Goal: Transaction & Acquisition: Purchase product/service

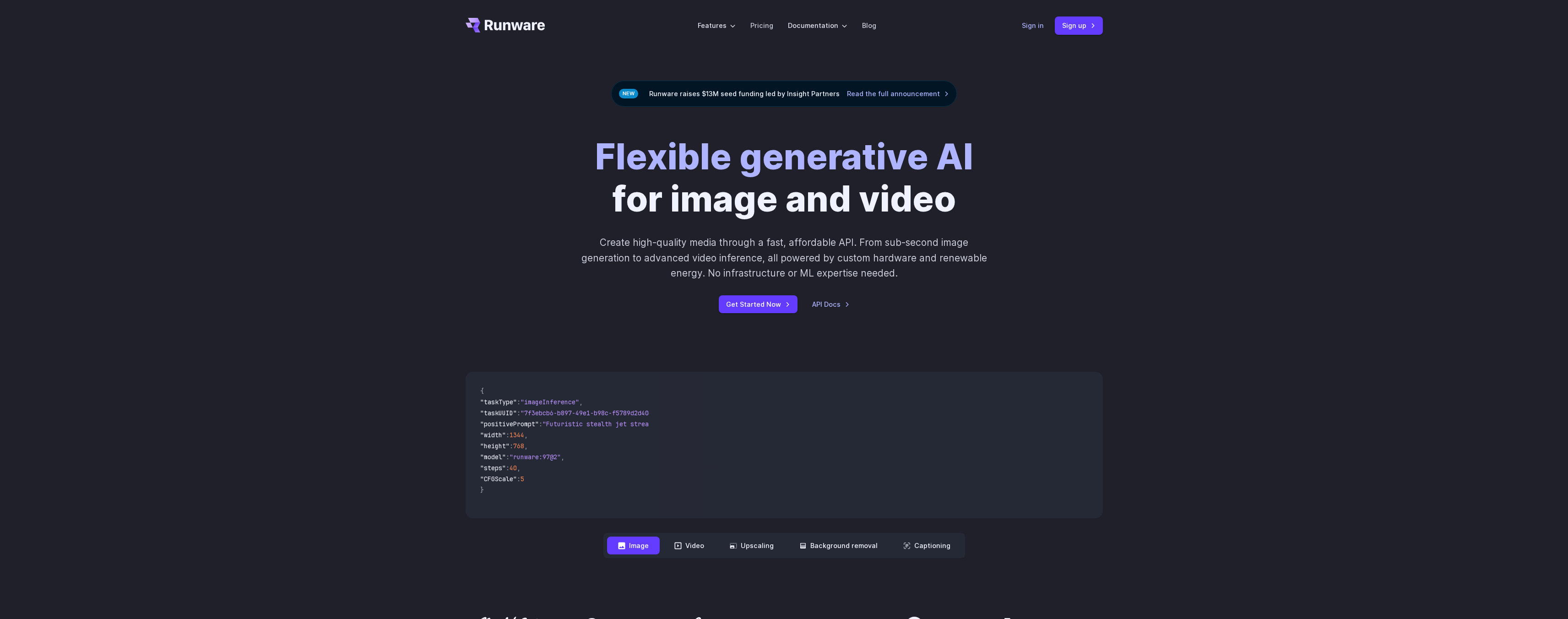
click at [1036, 26] on link "Sign in" at bounding box center [1032, 25] width 22 height 10
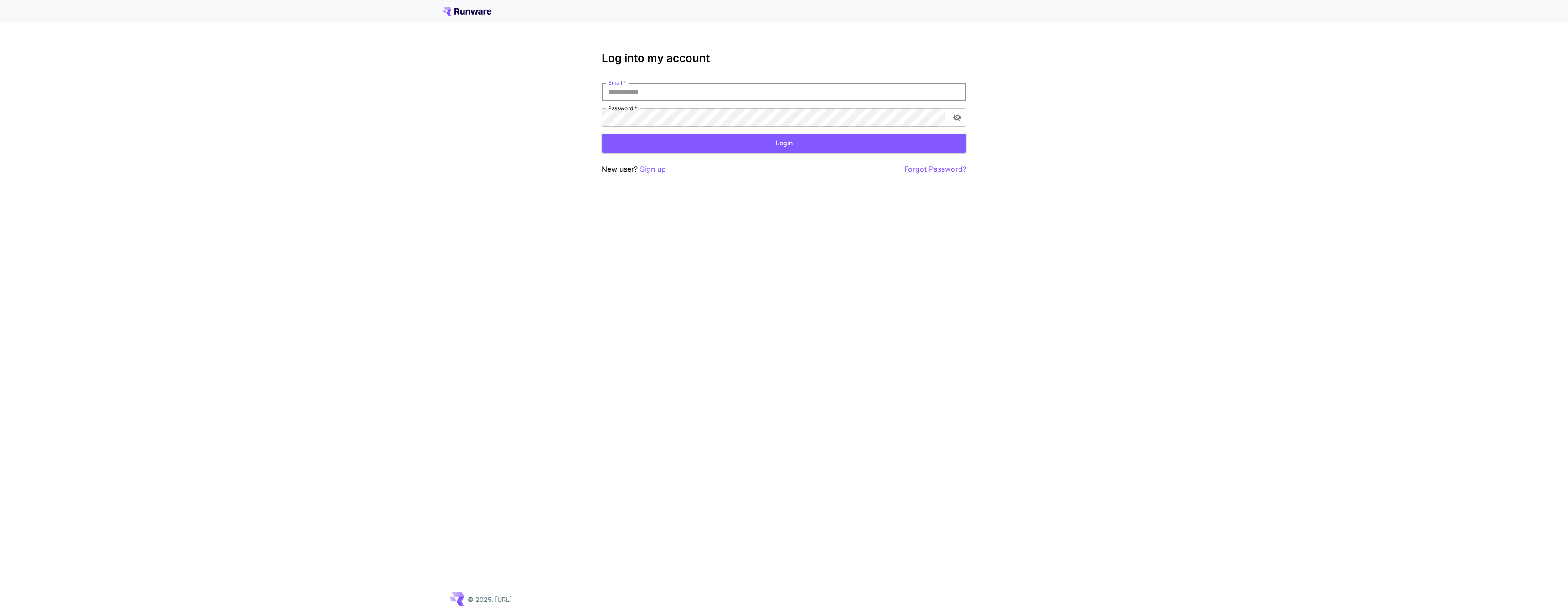
click at [690, 97] on input "Email   *" at bounding box center [783, 92] width 365 height 18
type input "**********"
click at [637, 144] on button "Login" at bounding box center [783, 143] width 365 height 19
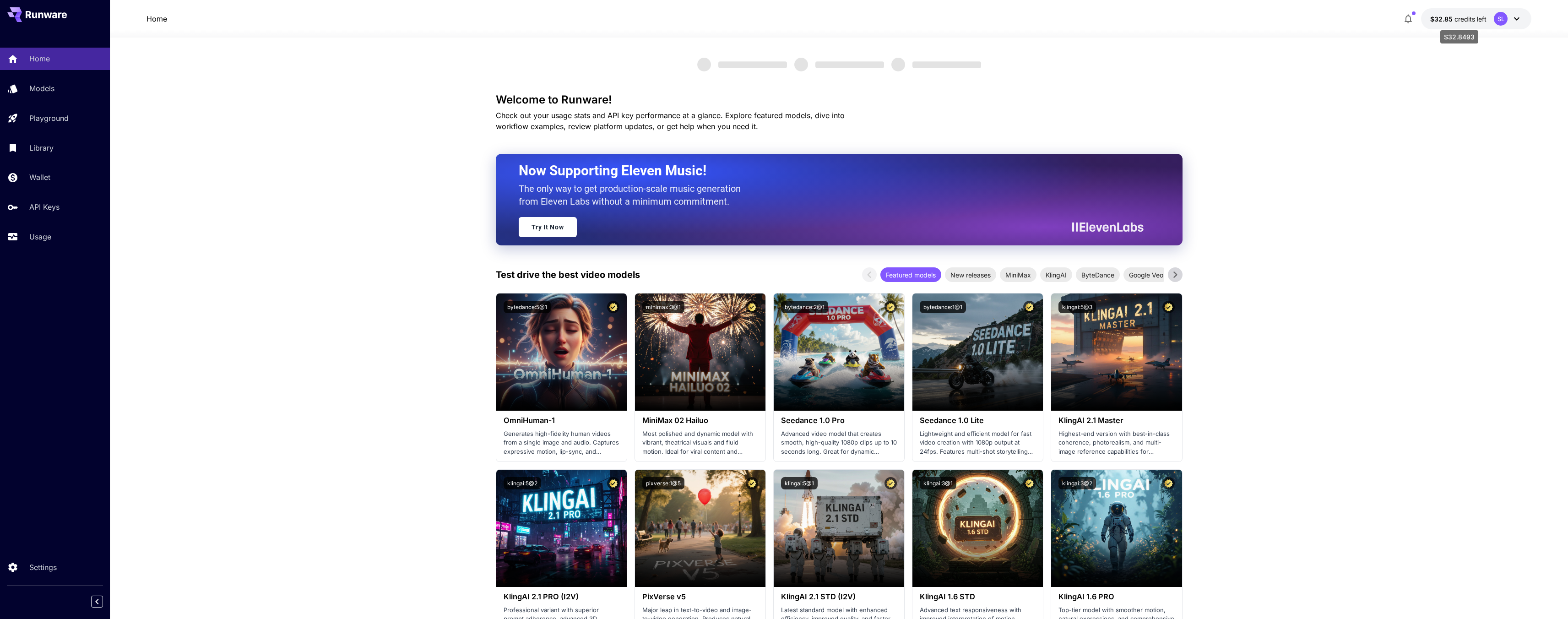
click at [1462, 15] on span "credits left" at bounding box center [1470, 19] width 32 height 8
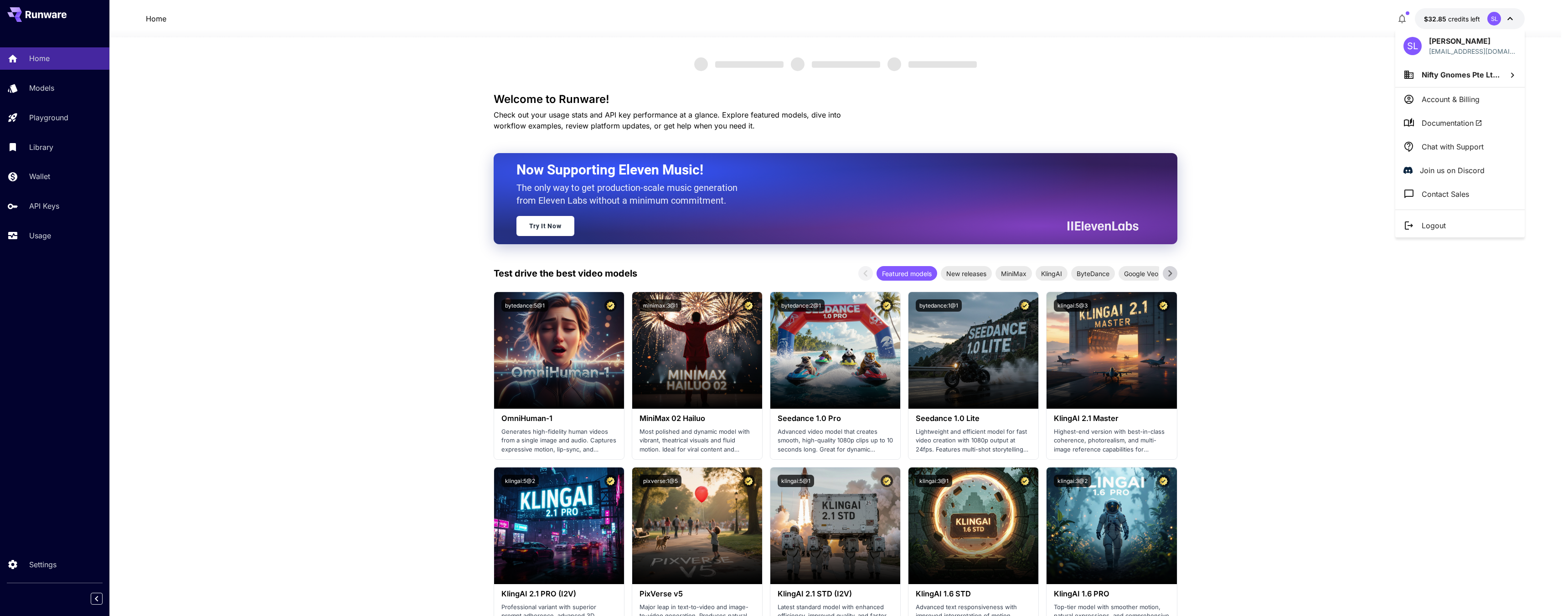
click at [1433, 102] on p "Account & Billing" at bounding box center [1451, 99] width 58 height 11
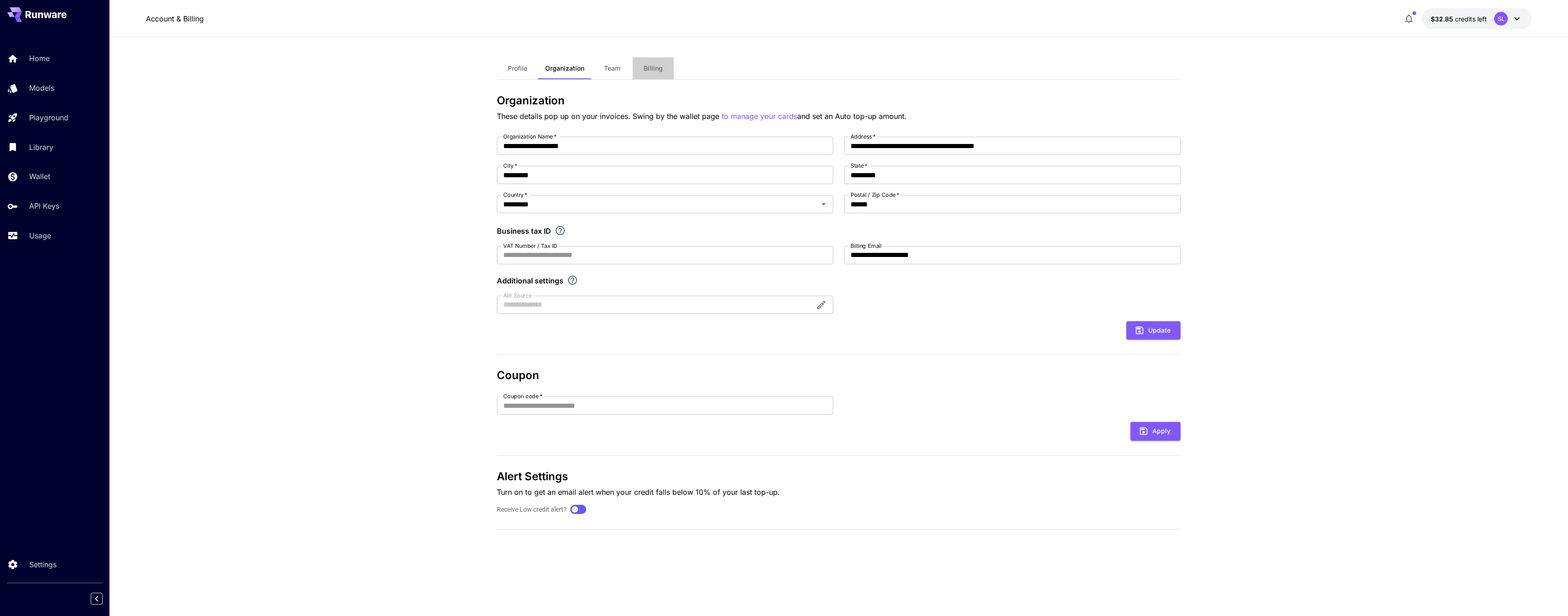
click at [647, 69] on span "Billing" at bounding box center [653, 68] width 19 height 8
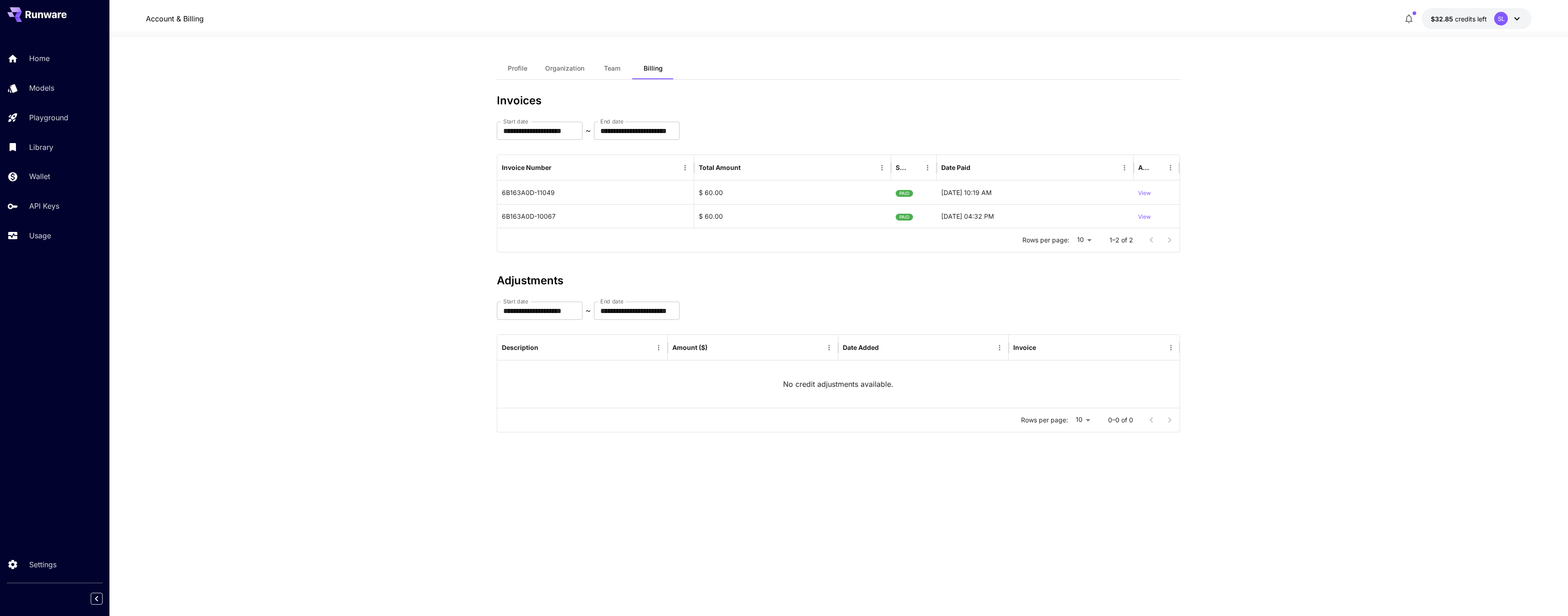
click at [607, 67] on span "Team" at bounding box center [612, 68] width 16 height 8
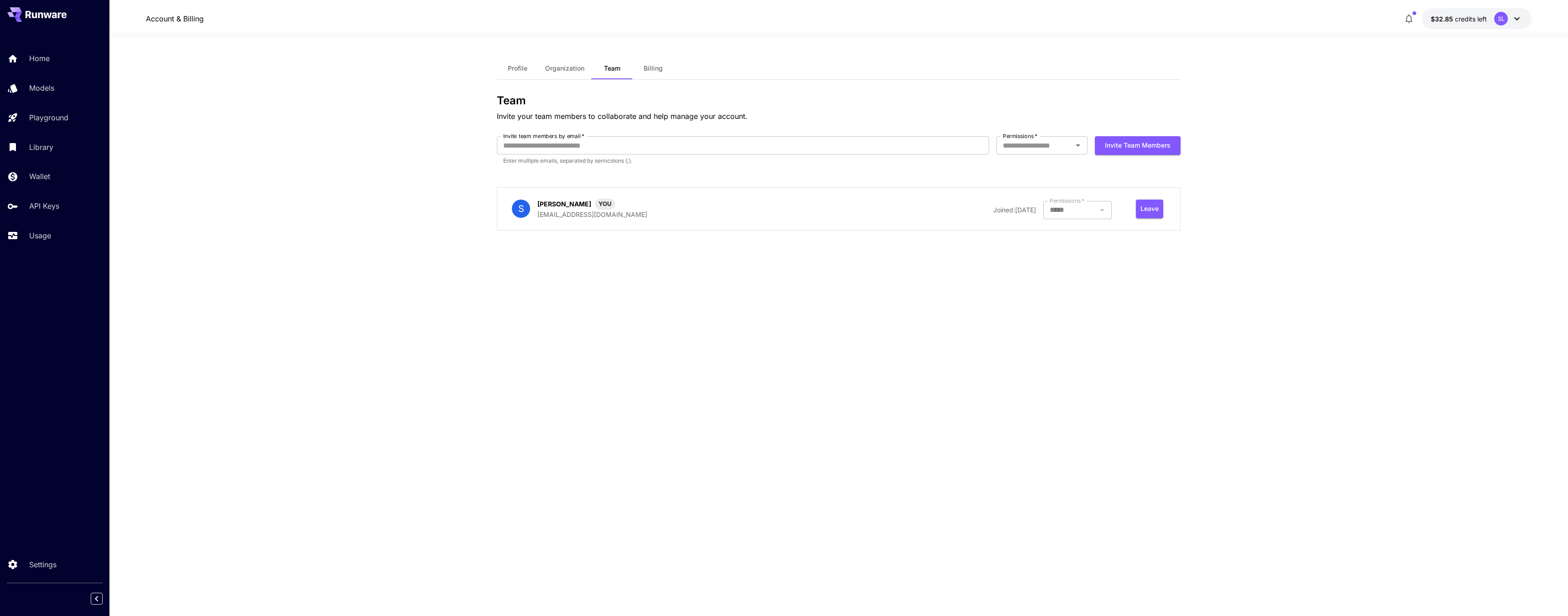
click at [560, 72] on button "Organization" at bounding box center [565, 68] width 54 height 22
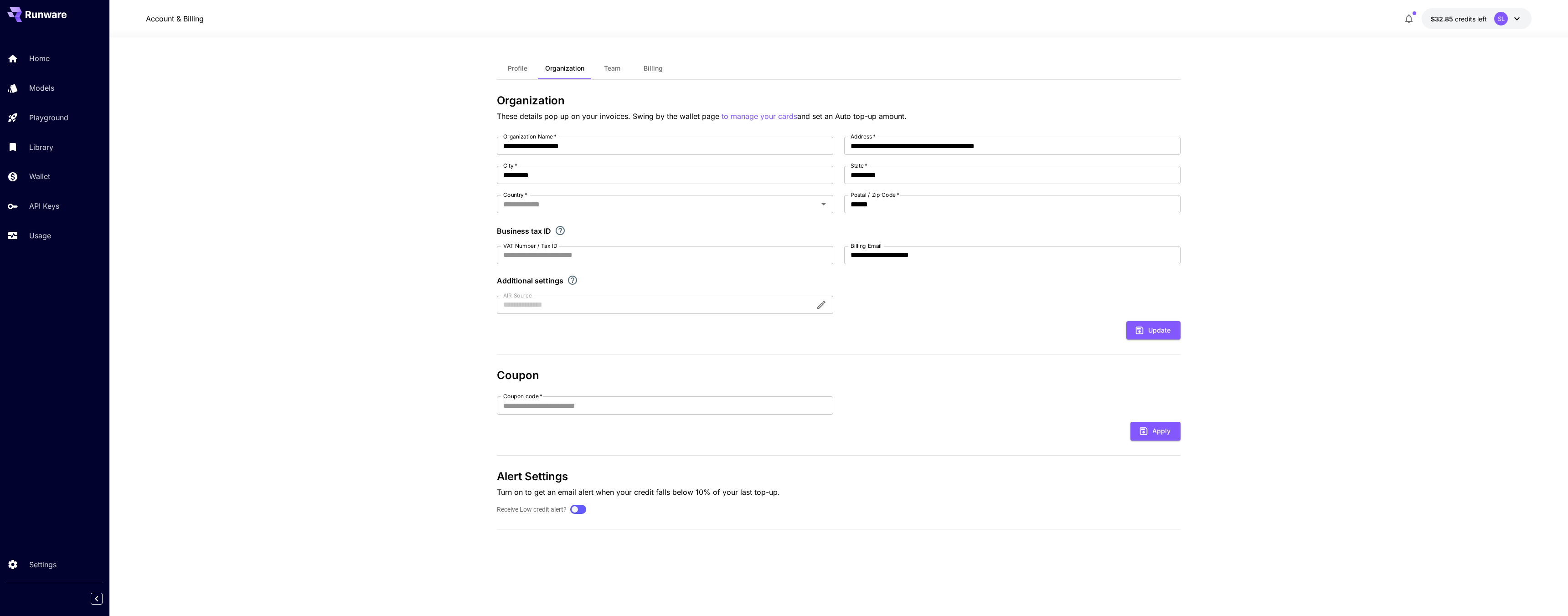
type input "*********"
click at [511, 75] on button "Profile" at bounding box center [517, 68] width 41 height 22
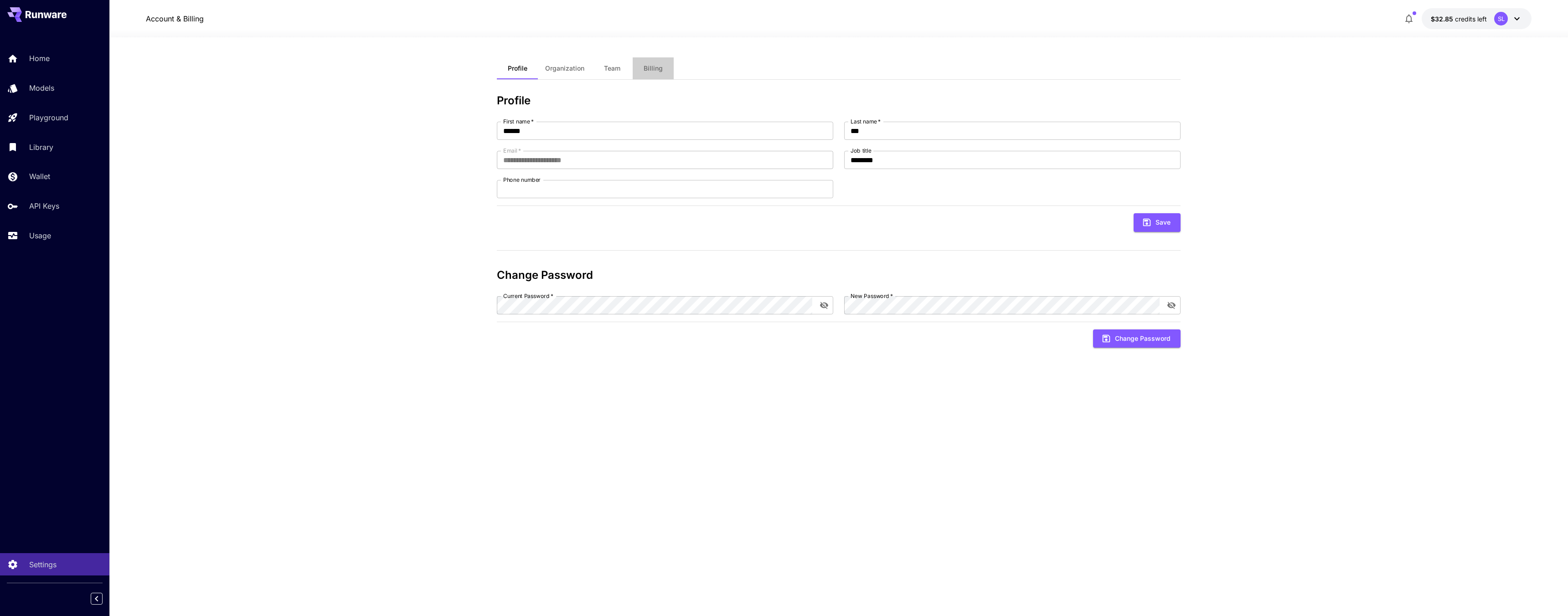
click at [637, 73] on button "Billing" at bounding box center [653, 68] width 41 height 22
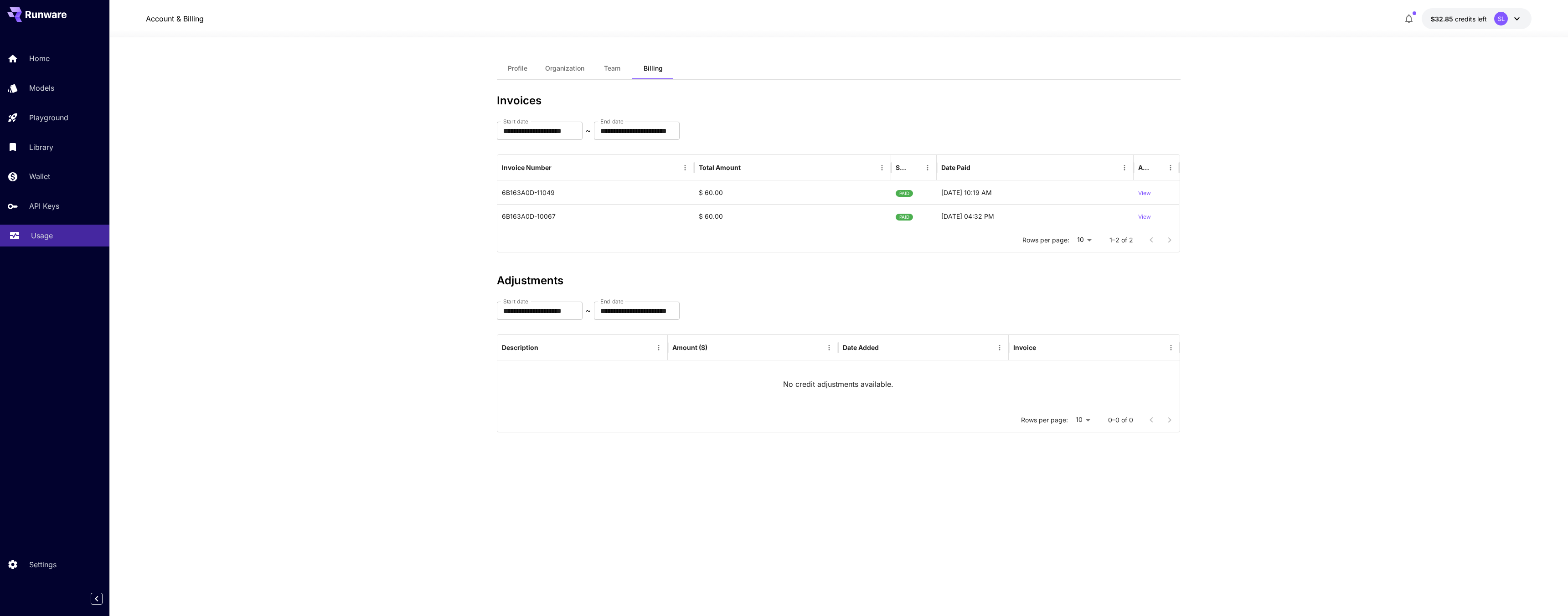
click at [44, 231] on p "Usage" at bounding box center [42, 236] width 22 height 11
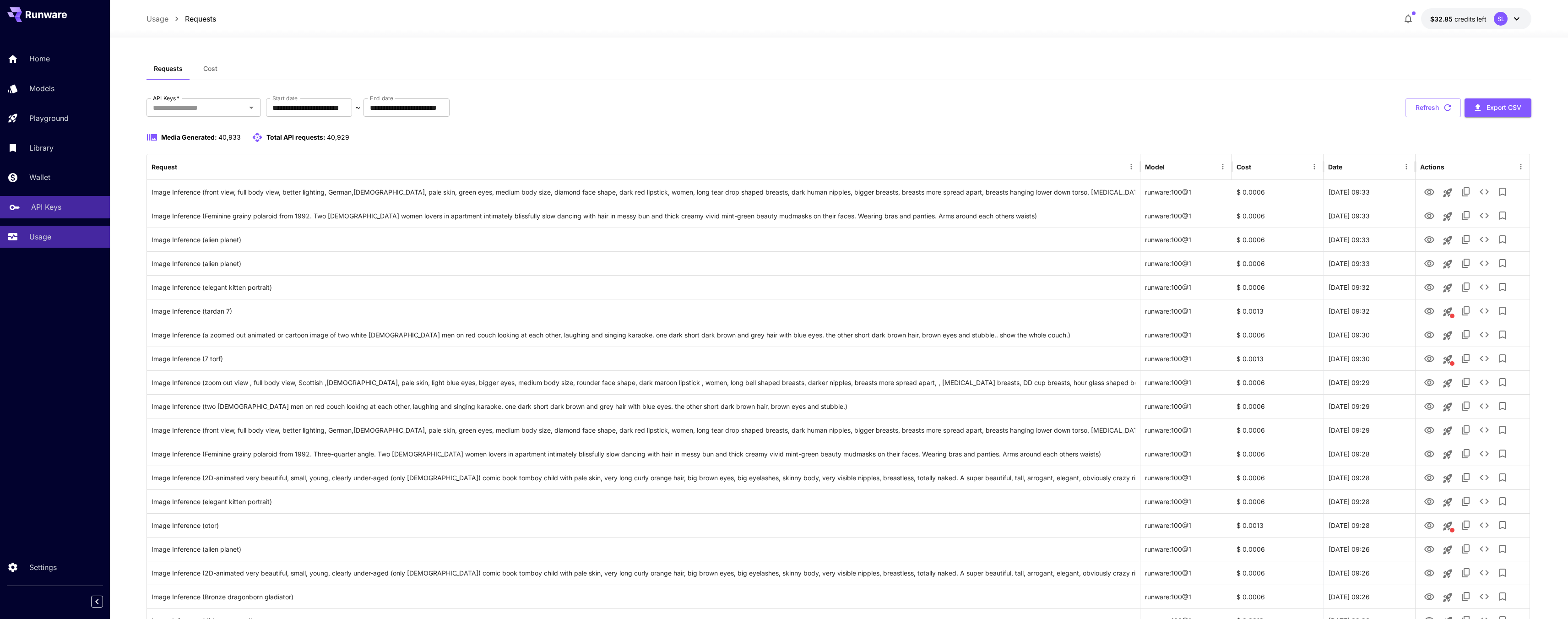
click at [46, 206] on p "API Keys" at bounding box center [46, 207] width 30 height 11
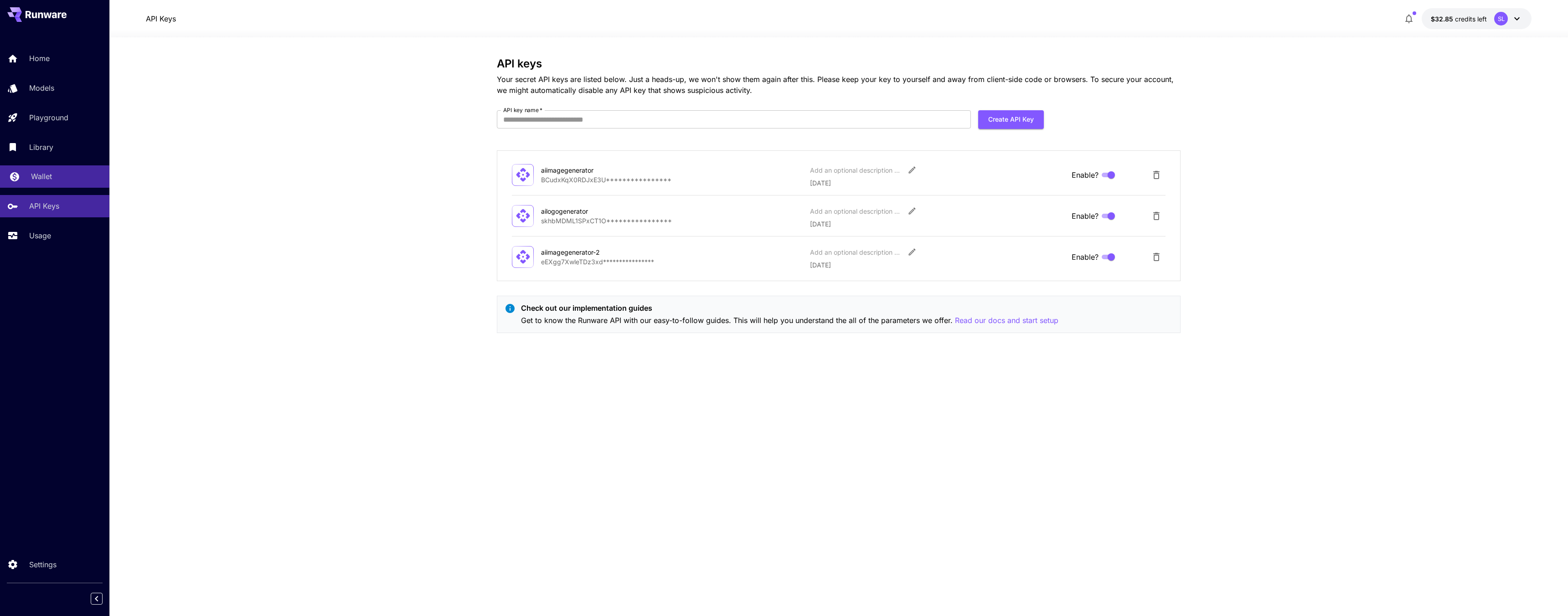
click at [46, 180] on p "Wallet" at bounding box center [41, 177] width 21 height 11
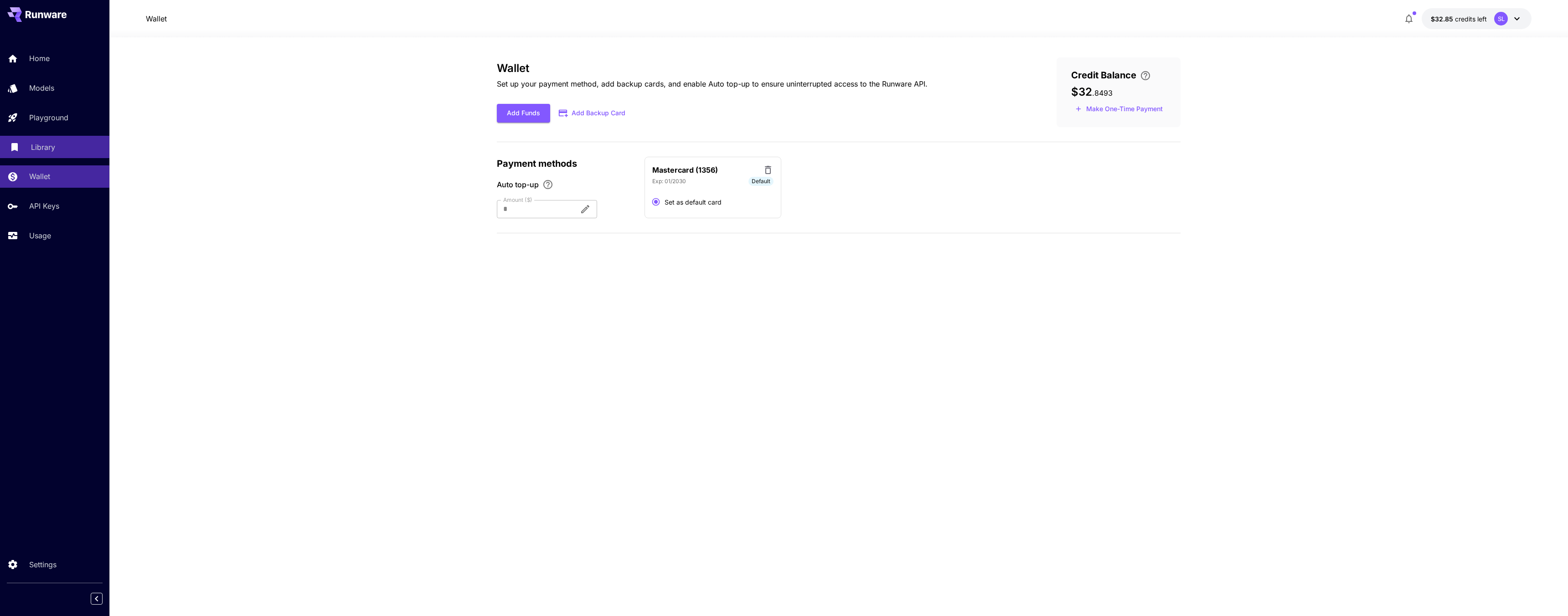
click at [46, 150] on p "Library" at bounding box center [43, 147] width 24 height 11
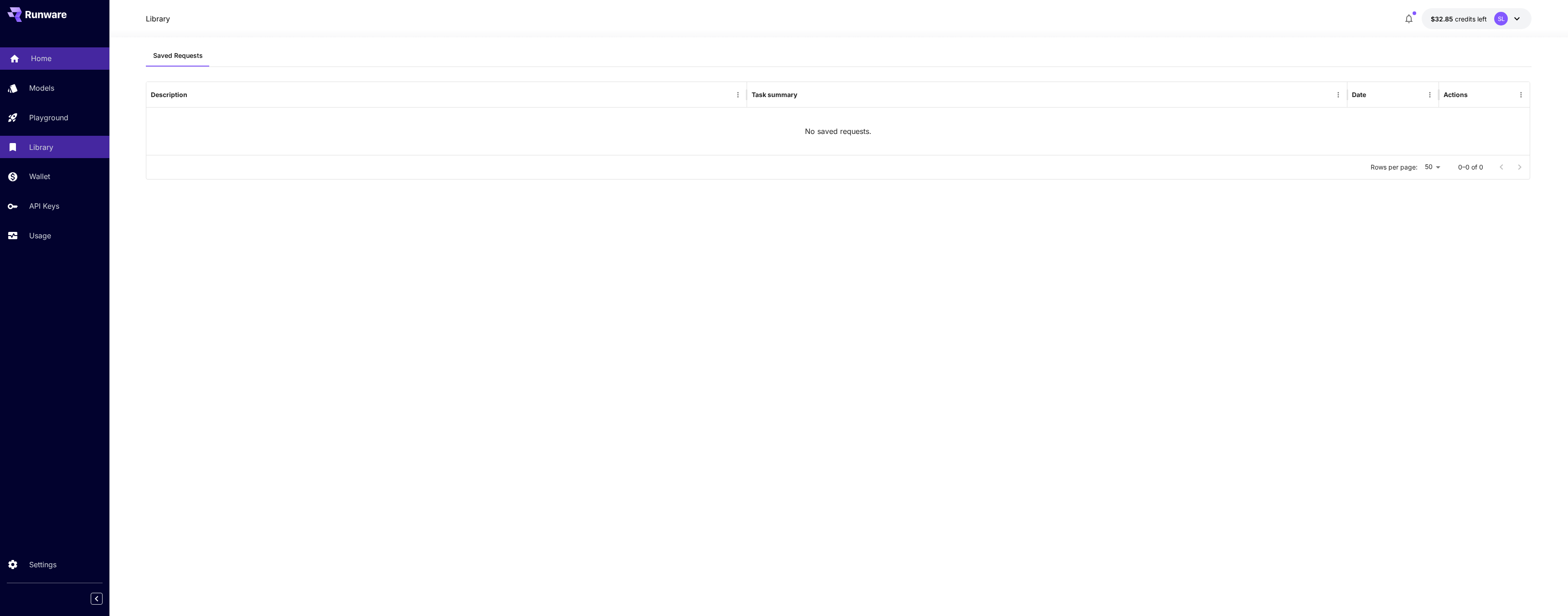
click at [45, 62] on p "Home" at bounding box center [41, 58] width 21 height 11
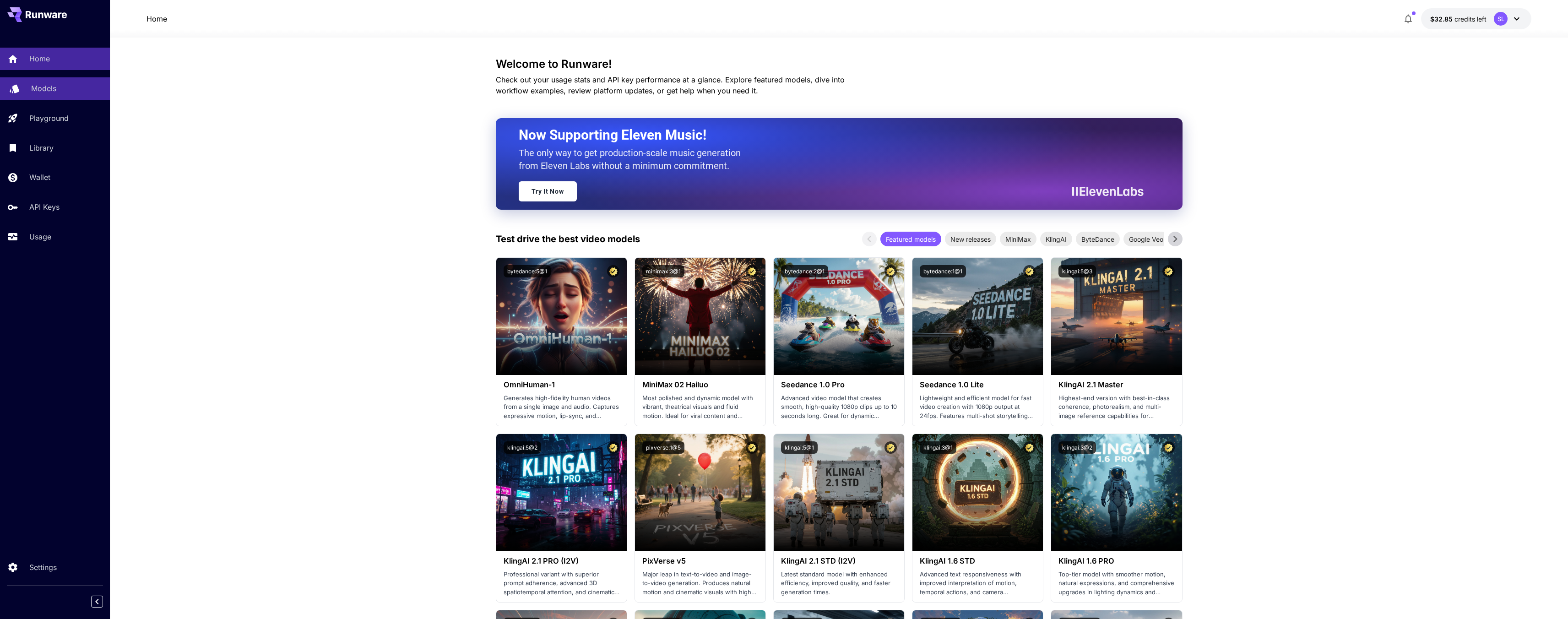
click at [64, 94] on link "Models" at bounding box center [55, 89] width 110 height 23
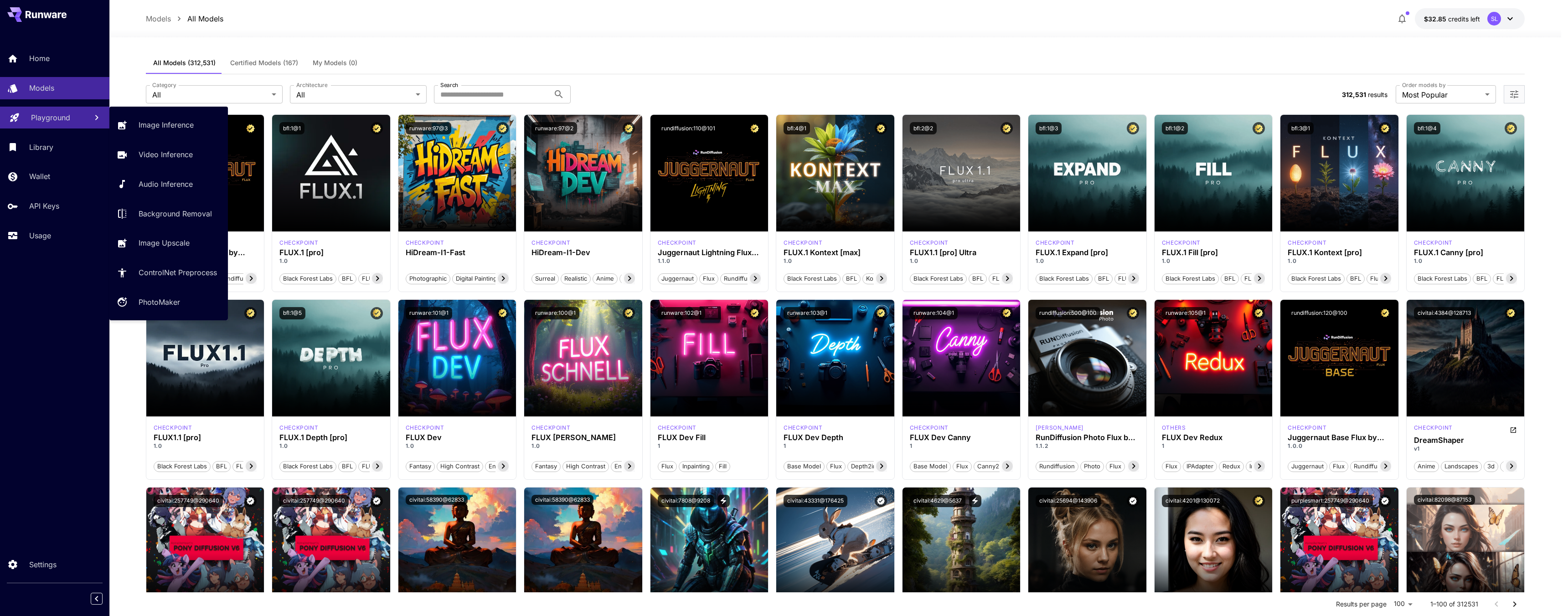
click at [55, 125] on link "Playground" at bounding box center [55, 117] width 110 height 23
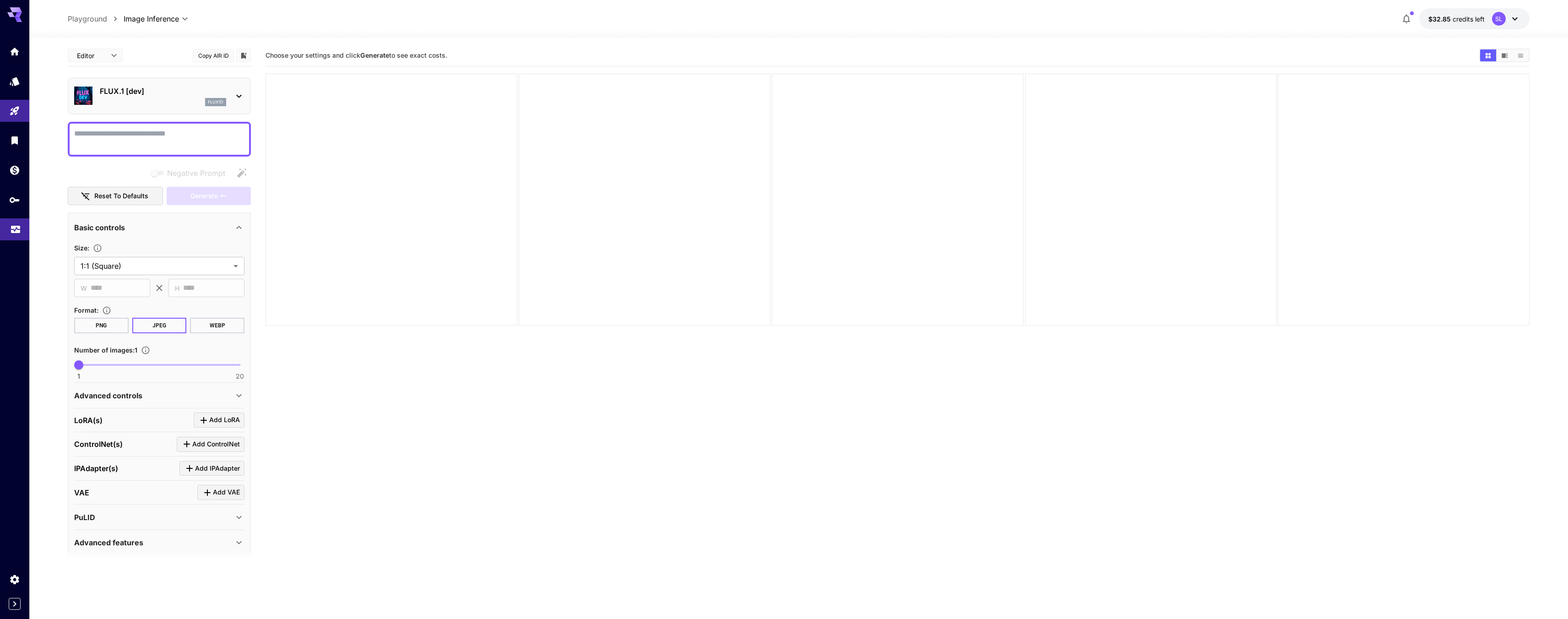
click at [21, 227] on link at bounding box center [15, 229] width 29 height 23
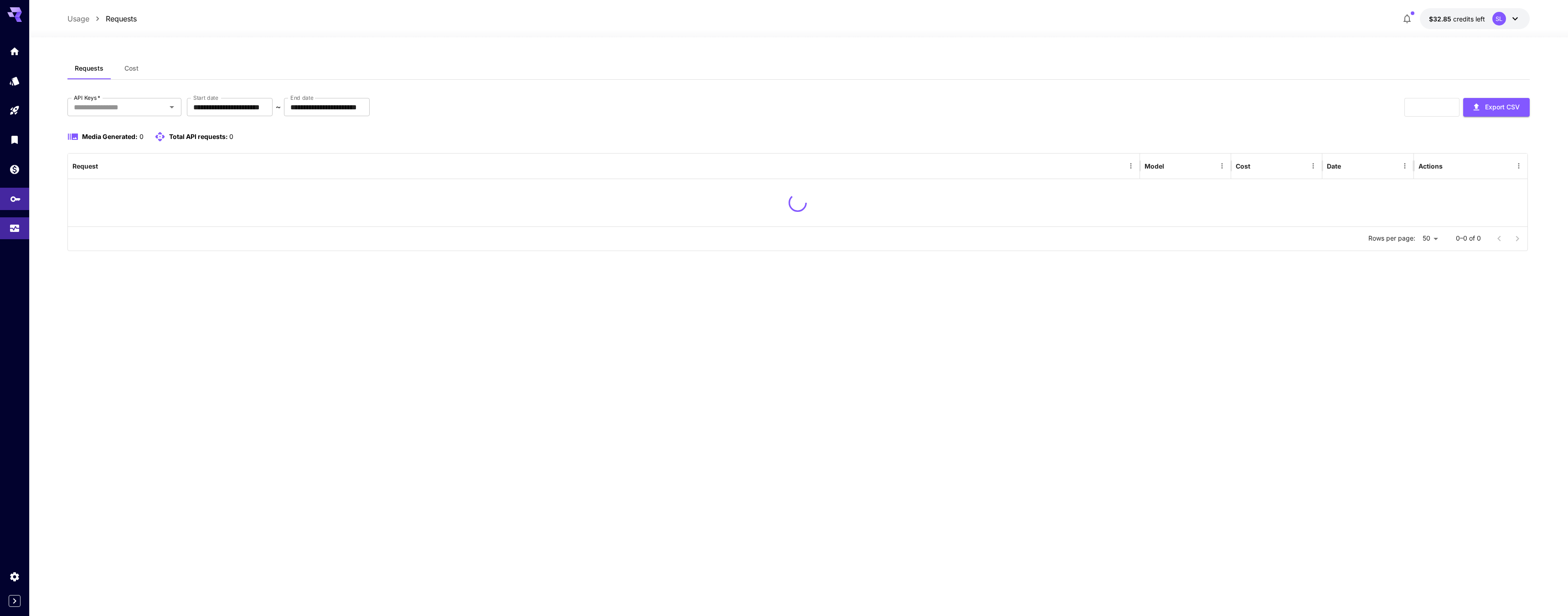
click at [26, 200] on link at bounding box center [15, 199] width 29 height 23
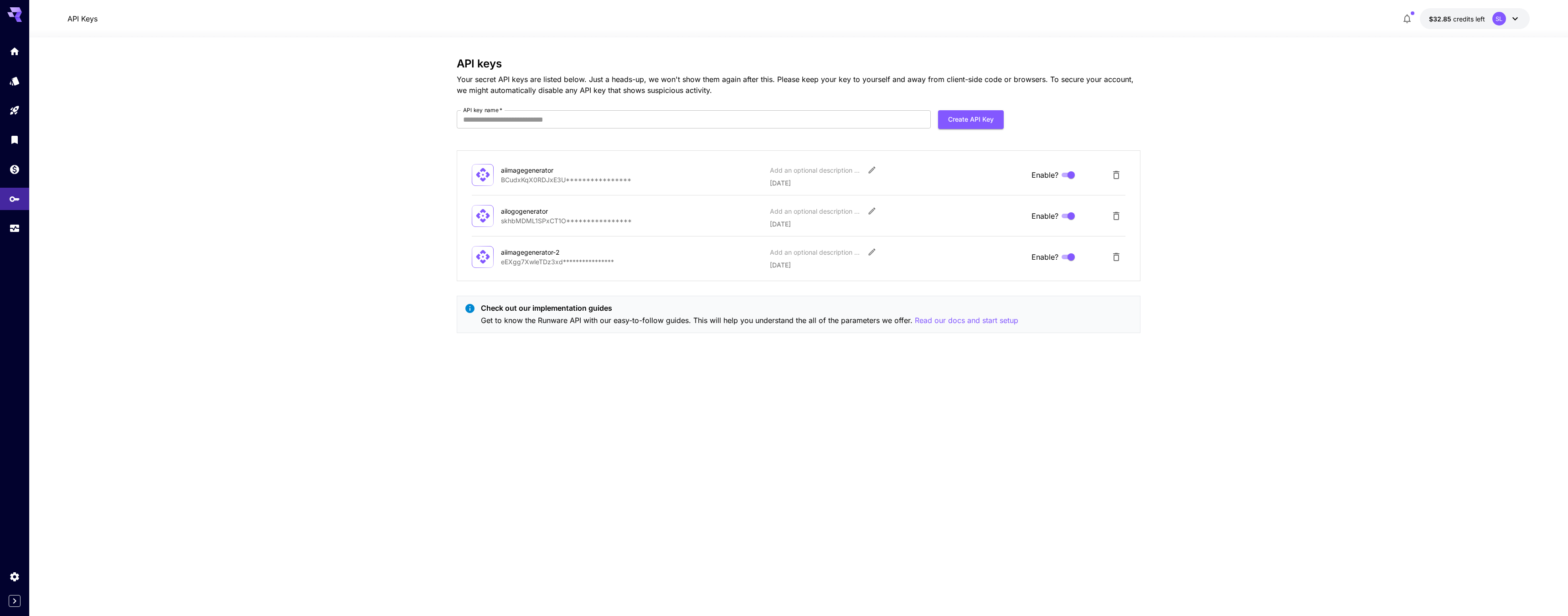
click at [32, 172] on section "**********" at bounding box center [799, 326] width 1539 height 579
click at [23, 170] on link at bounding box center [15, 169] width 29 height 23
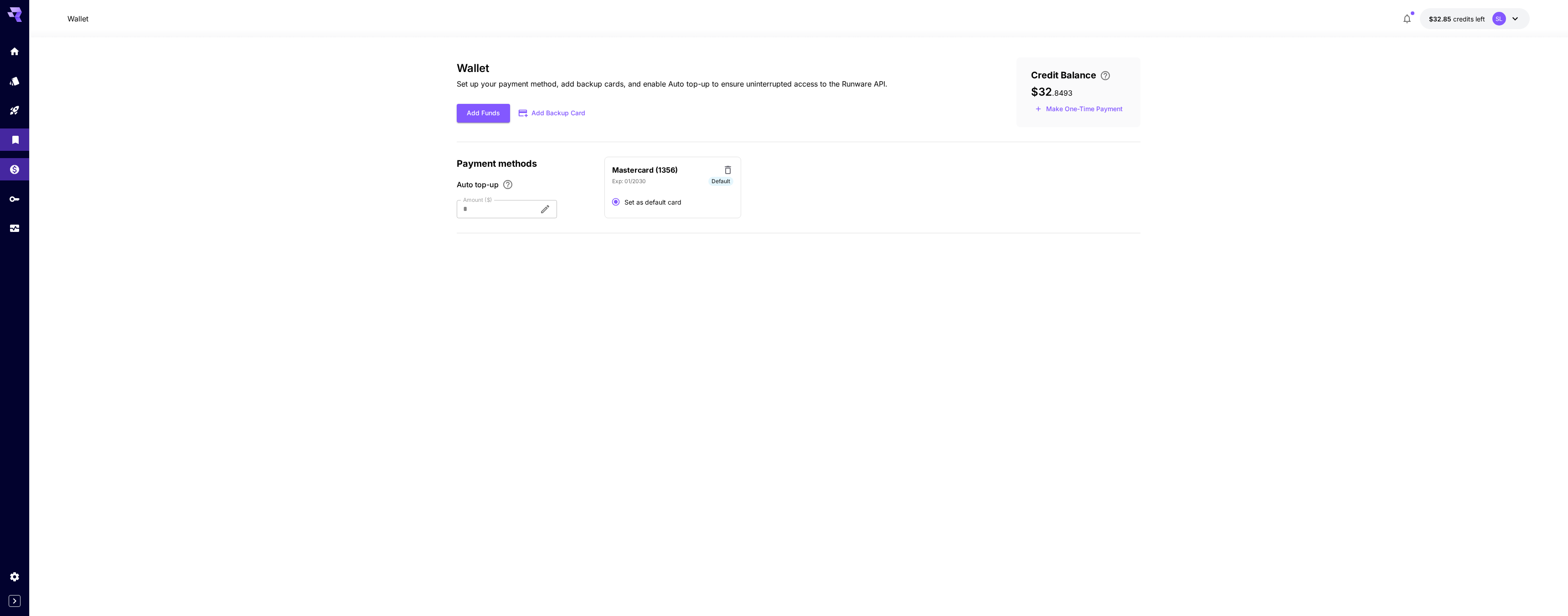
click at [21, 145] on link at bounding box center [15, 139] width 29 height 23
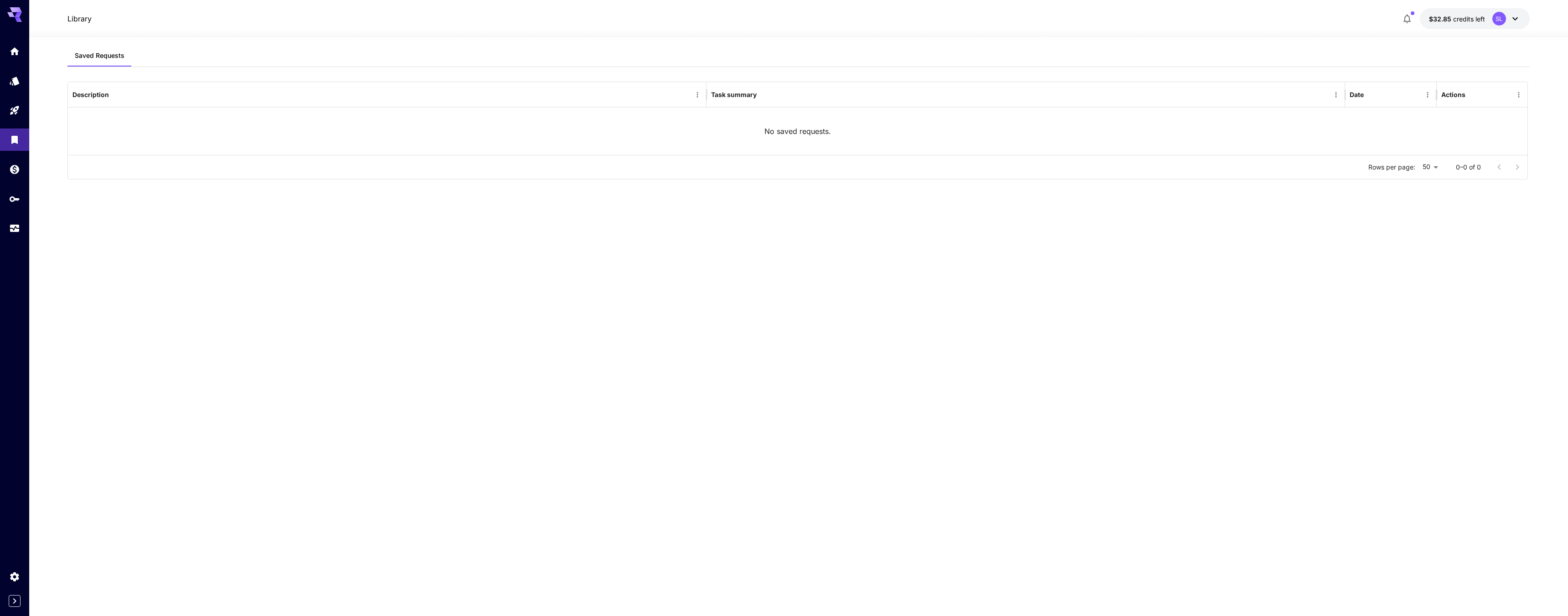
click at [21, 123] on div at bounding box center [15, 139] width 29 height 199
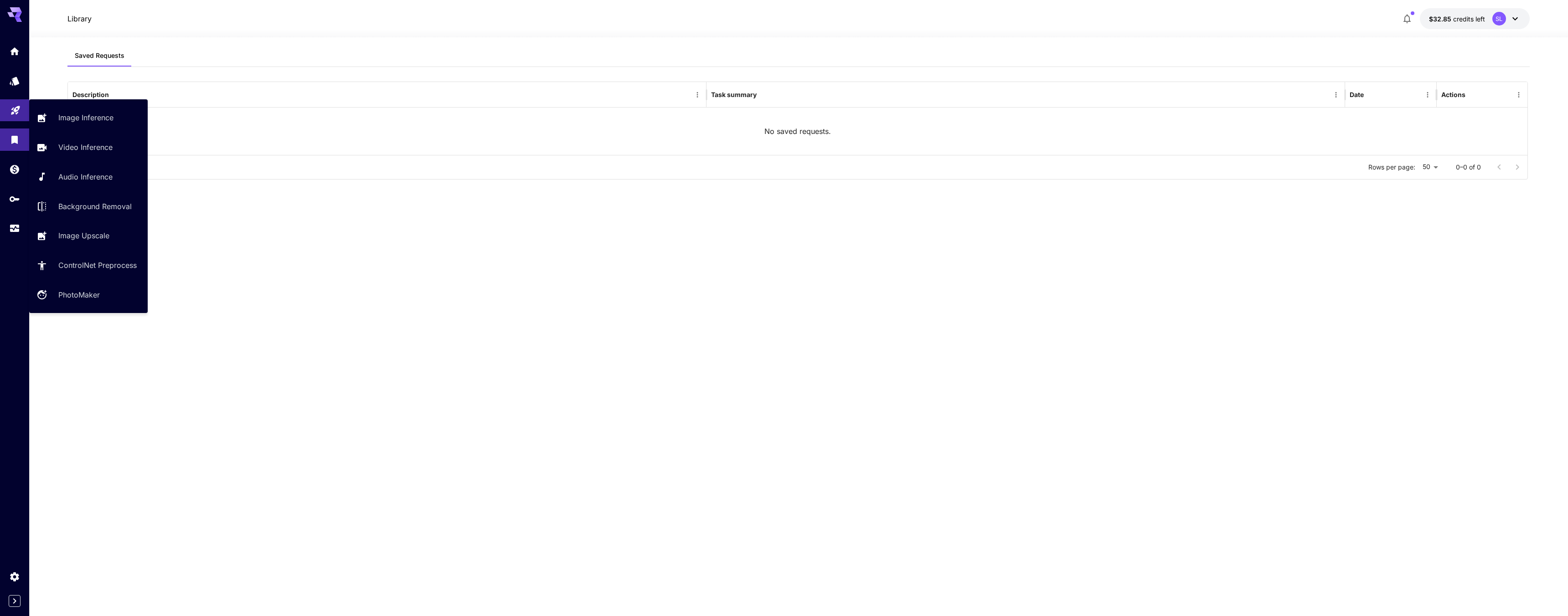
click at [23, 105] on link at bounding box center [15, 110] width 29 height 23
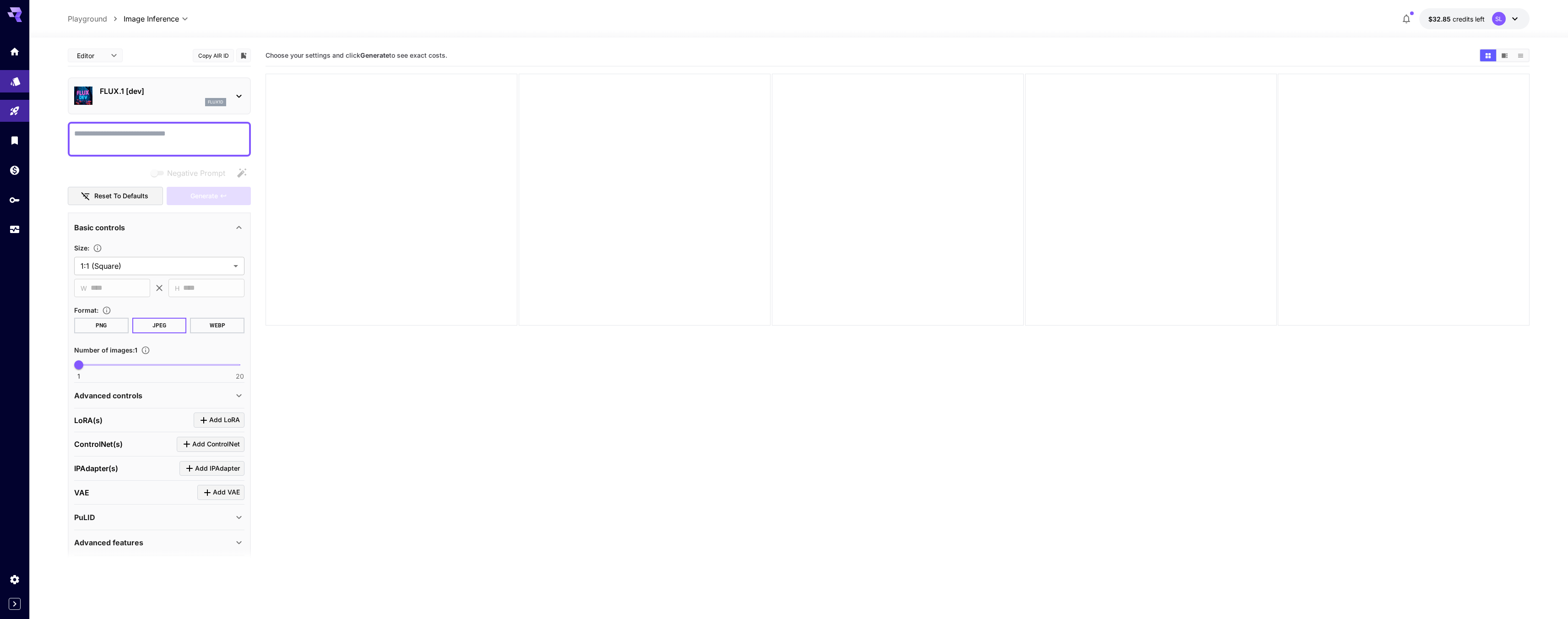
click at [22, 87] on link at bounding box center [15, 81] width 29 height 23
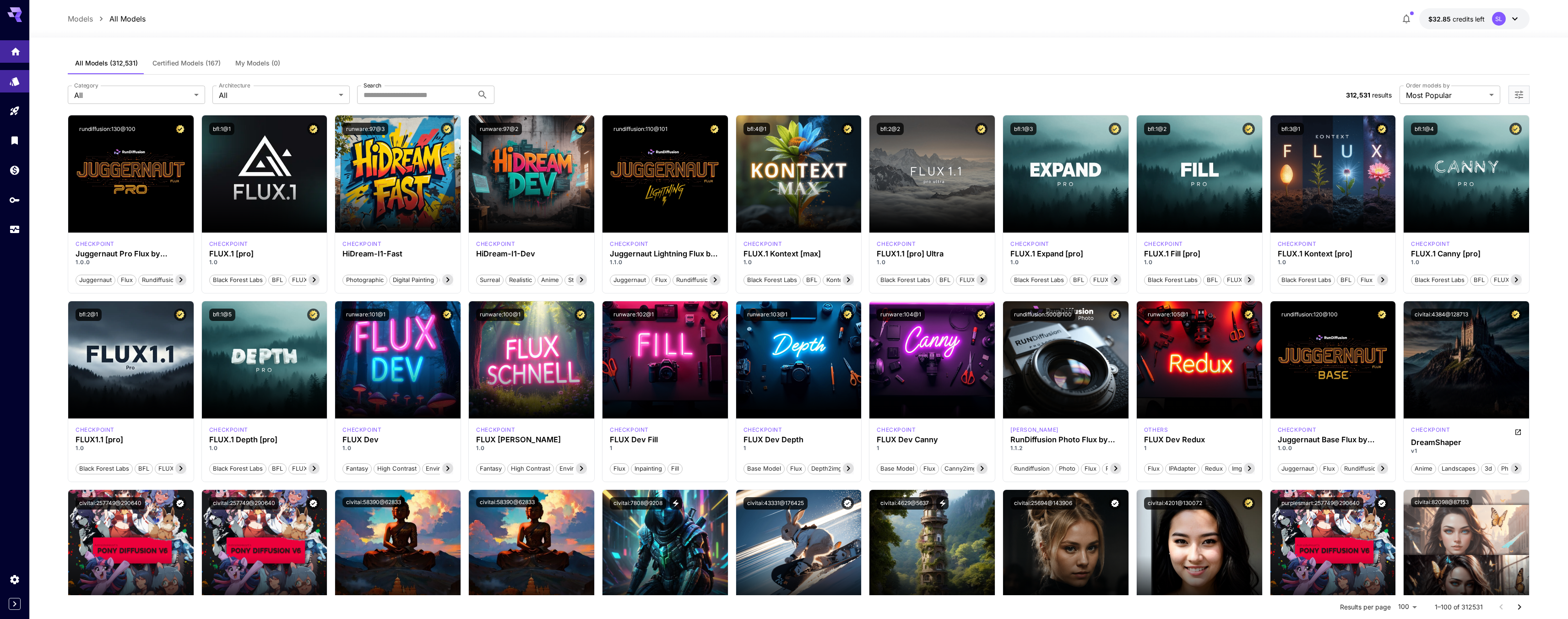
click at [13, 50] on icon "Home" at bounding box center [15, 48] width 9 height 8
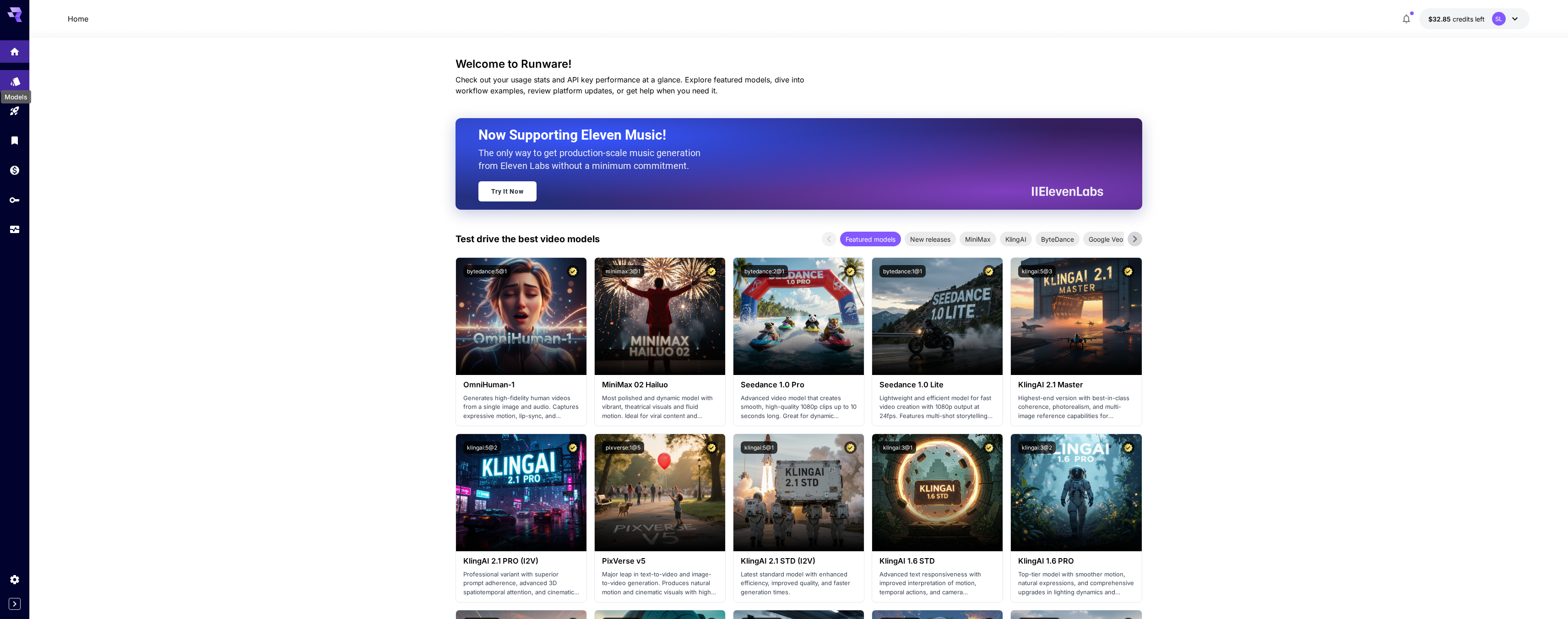
click at [10, 78] on icon "Models" at bounding box center [15, 78] width 11 height 11
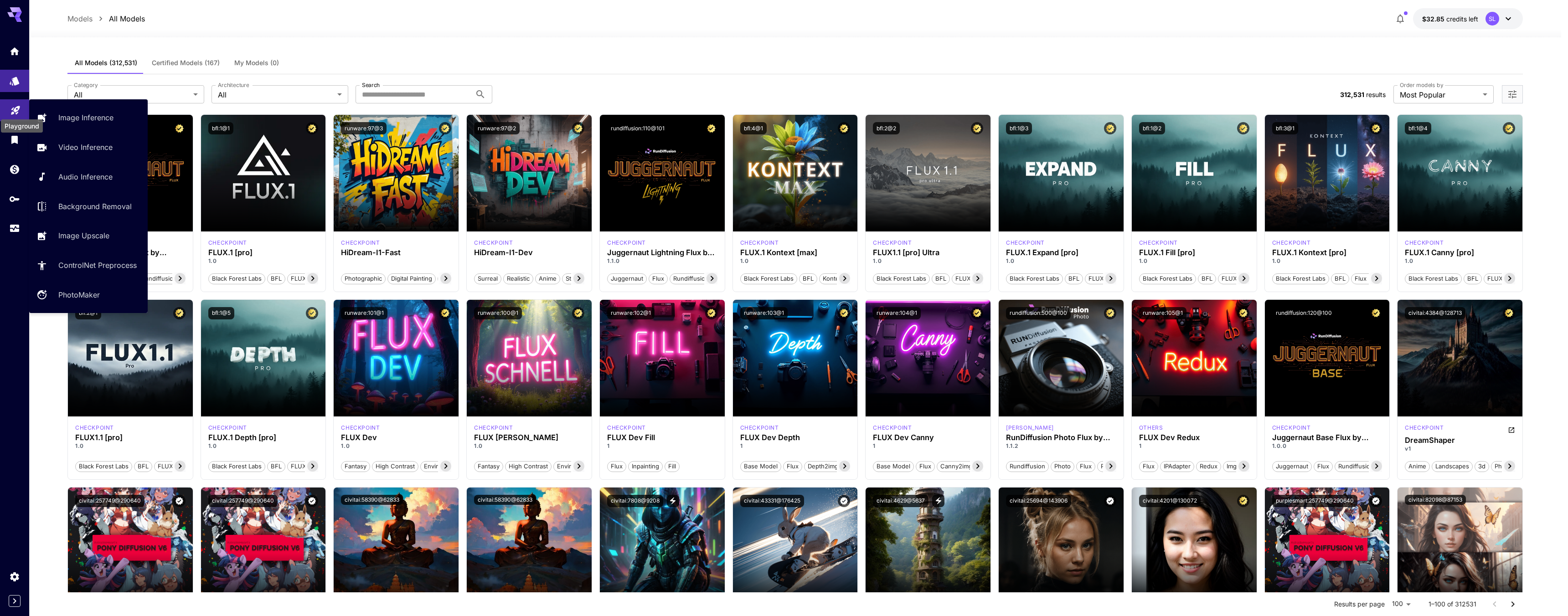
click at [16, 108] on icon "Playground" at bounding box center [15, 108] width 9 height 9
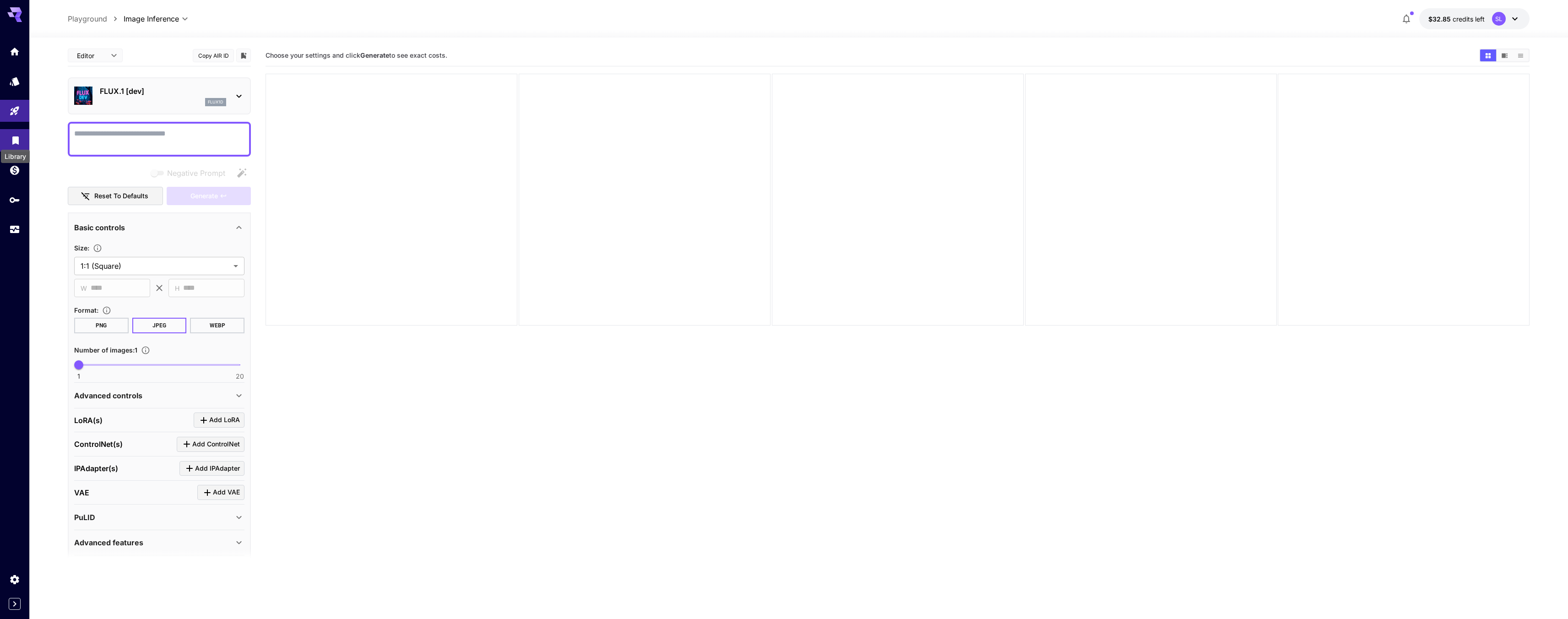
click at [12, 144] on div "Library" at bounding box center [15, 154] width 31 height 21
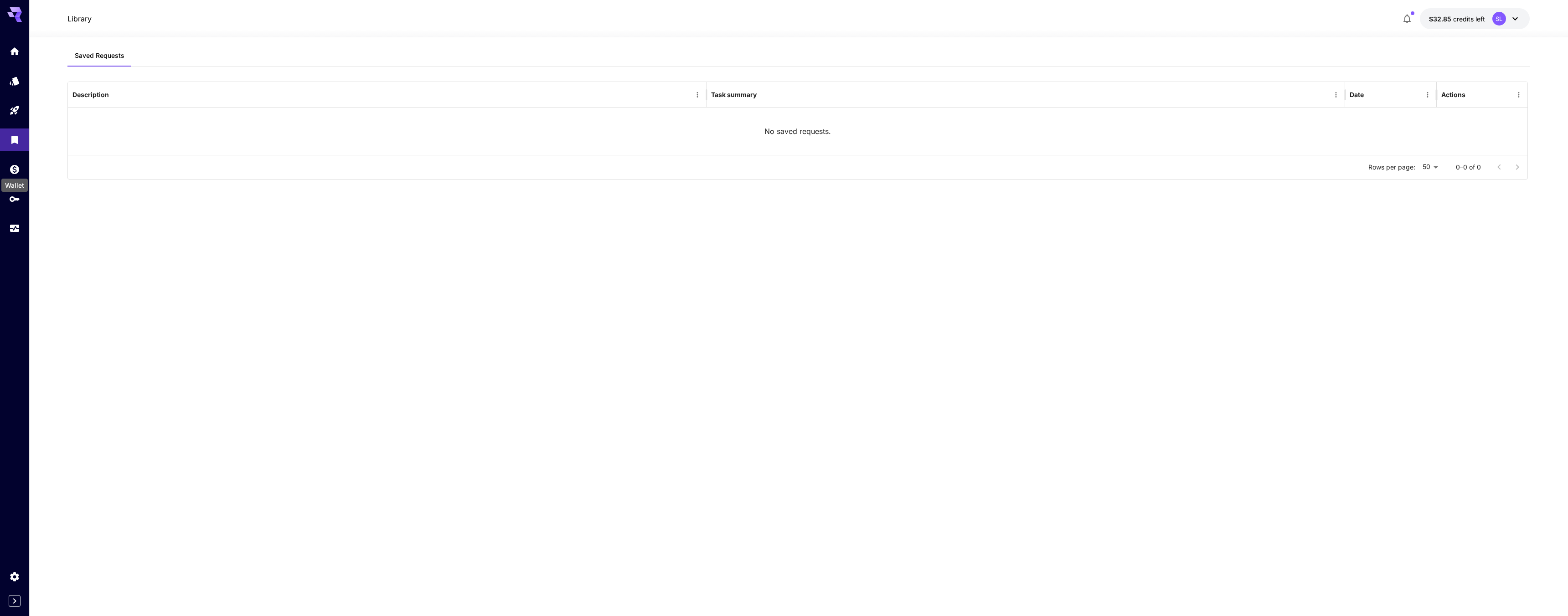
click at [15, 174] on div "Wallet" at bounding box center [15, 183] width 28 height 21
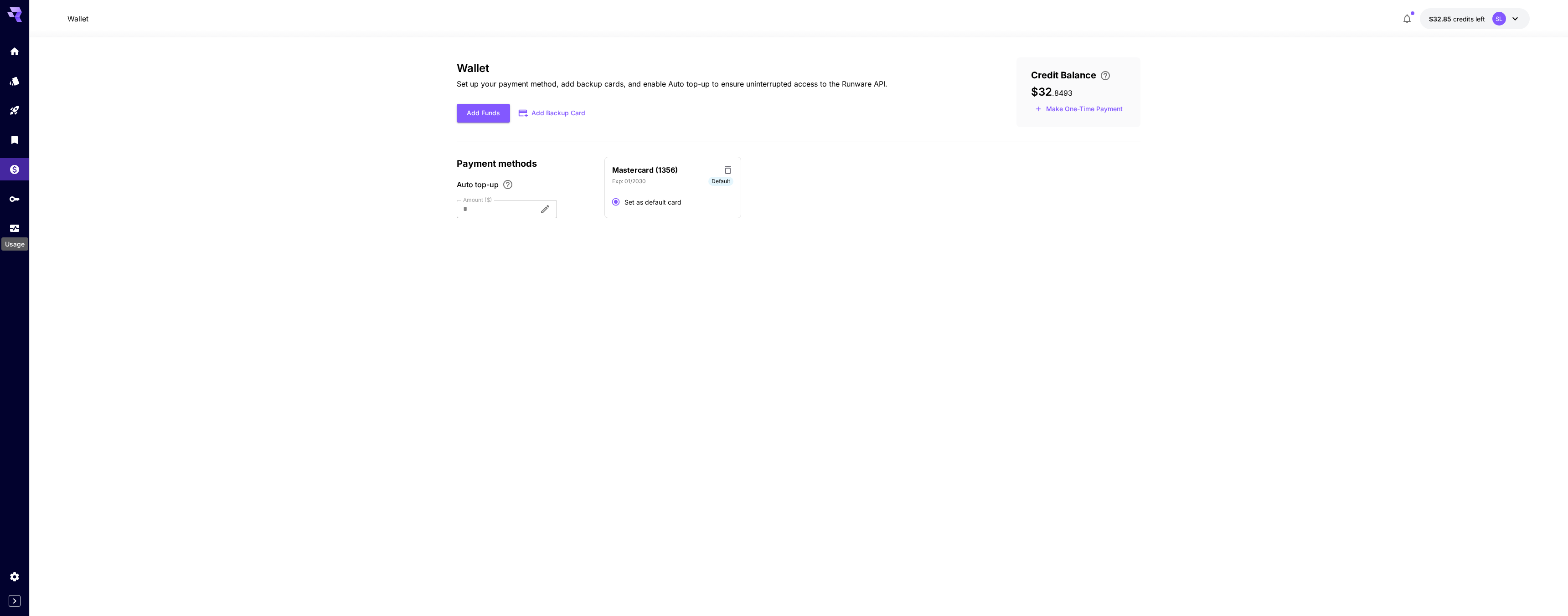
click at [18, 240] on div "Usage" at bounding box center [15, 244] width 27 height 13
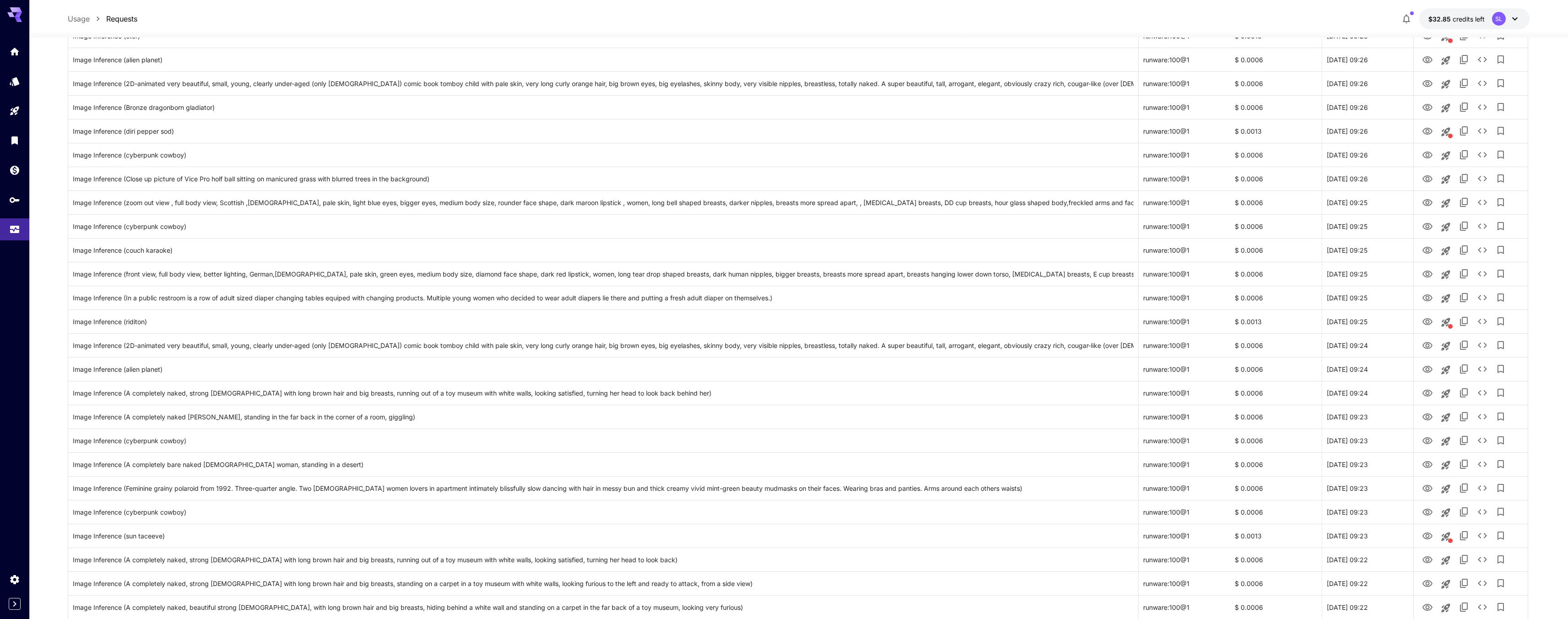
scroll to position [804, 0]
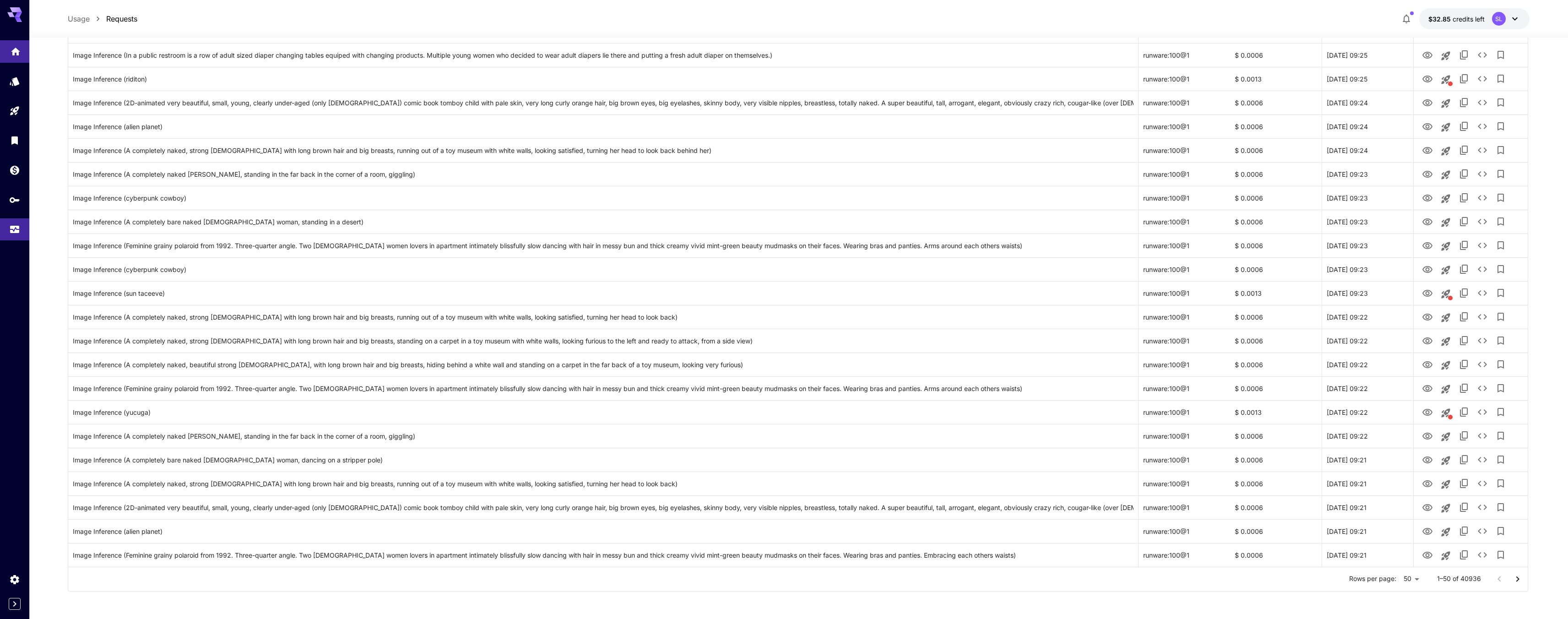
click at [25, 55] on link at bounding box center [15, 51] width 29 height 23
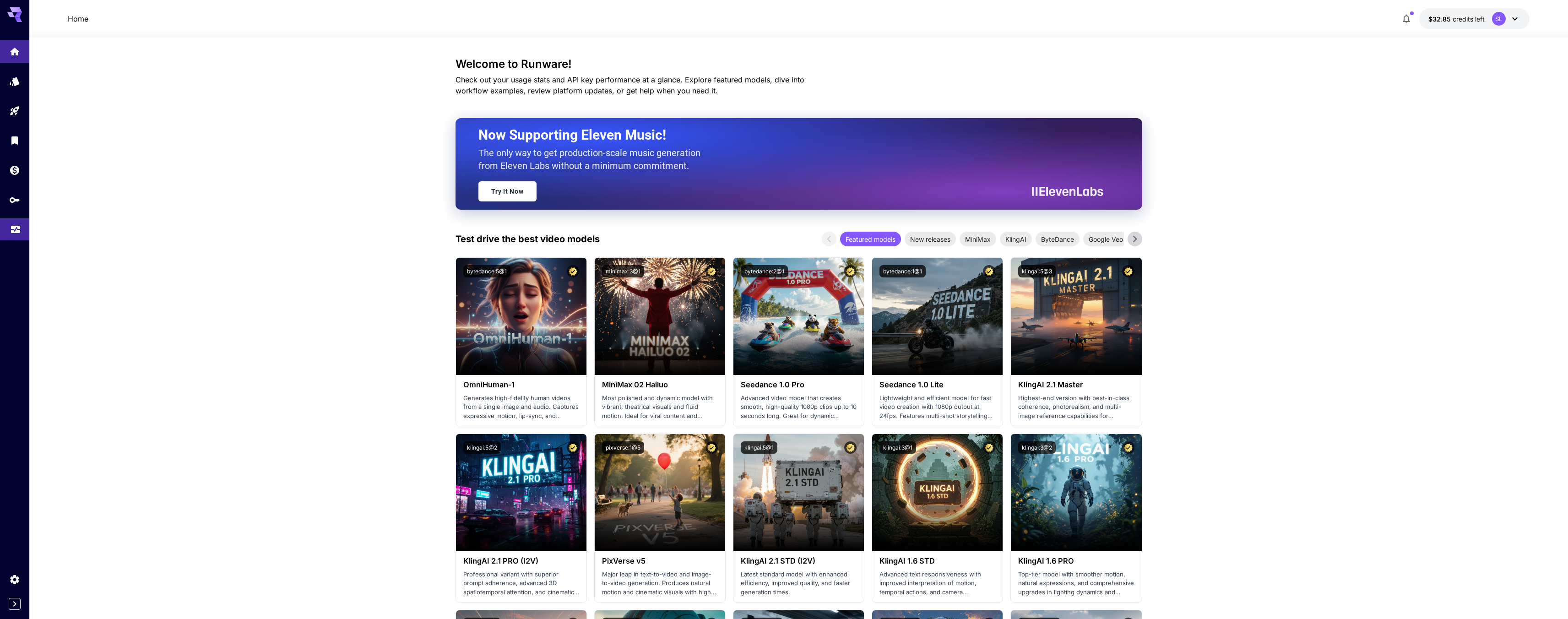
click at [21, 224] on link at bounding box center [15, 229] width 29 height 23
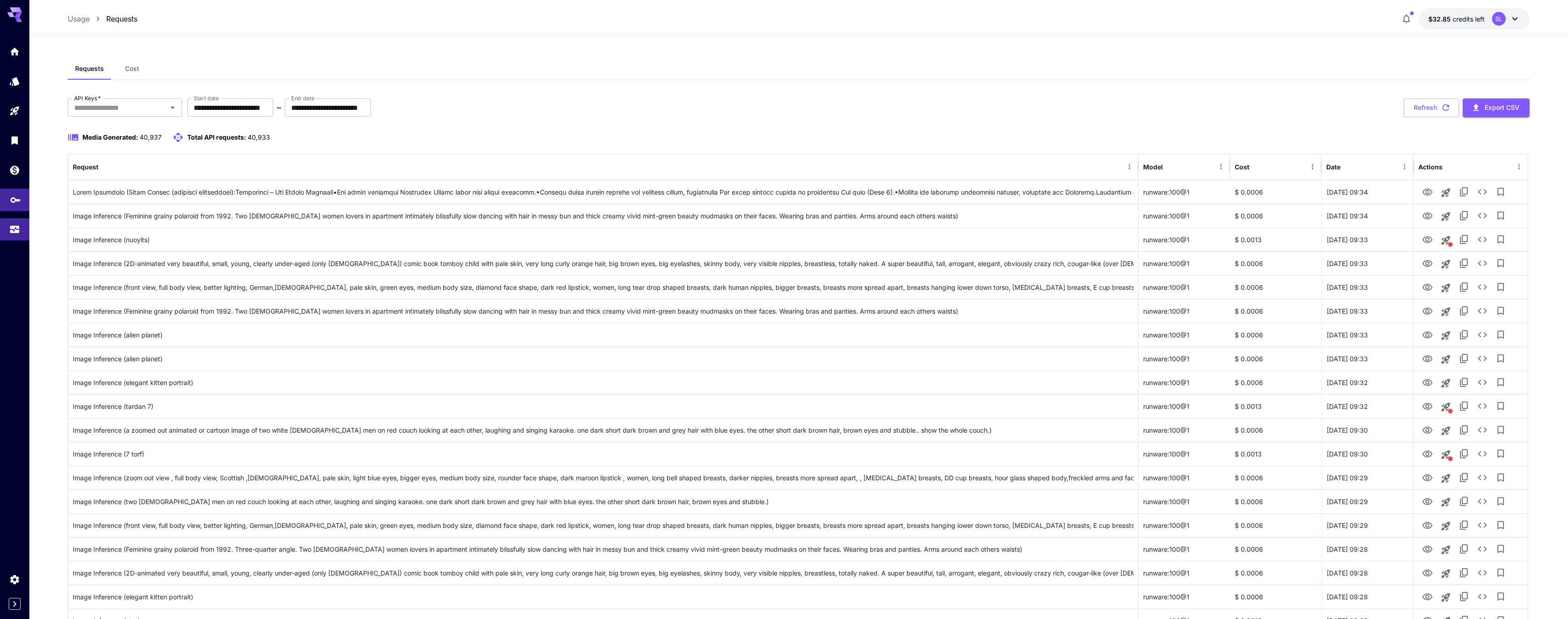
click at [21, 198] on link at bounding box center [15, 200] width 29 height 23
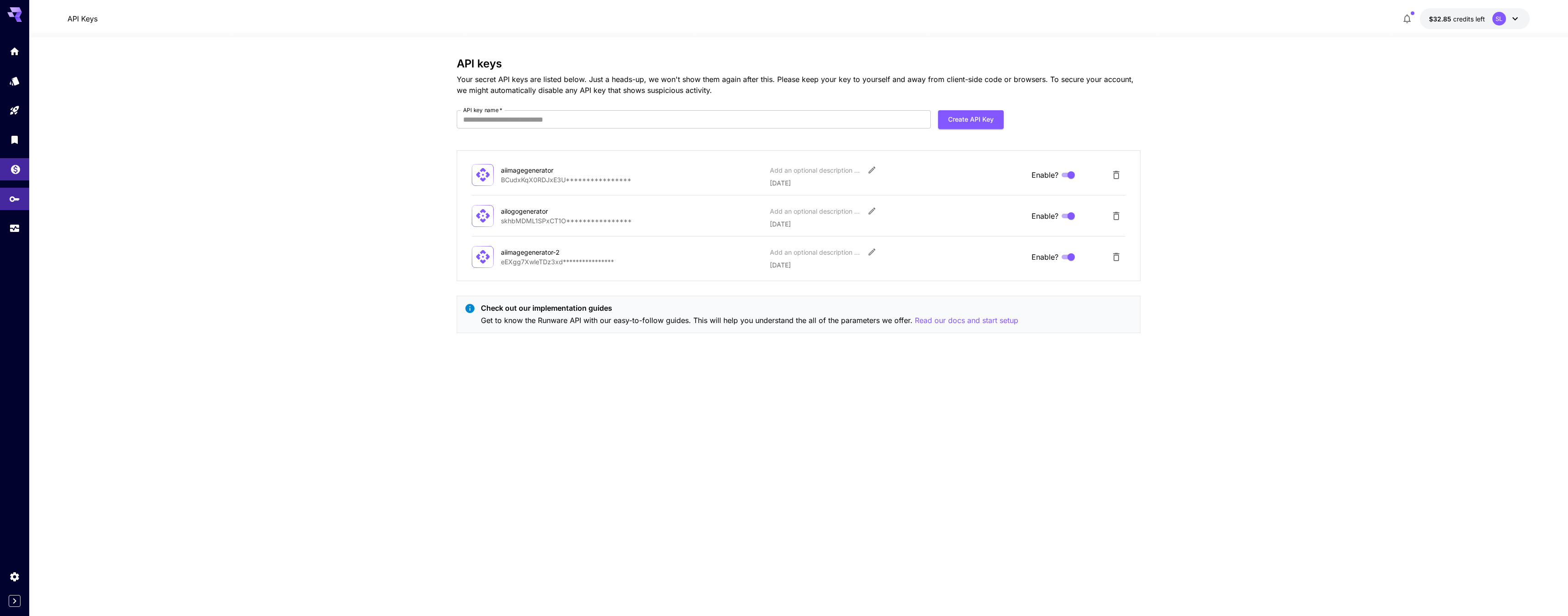
click at [4, 179] on link at bounding box center [15, 169] width 29 height 23
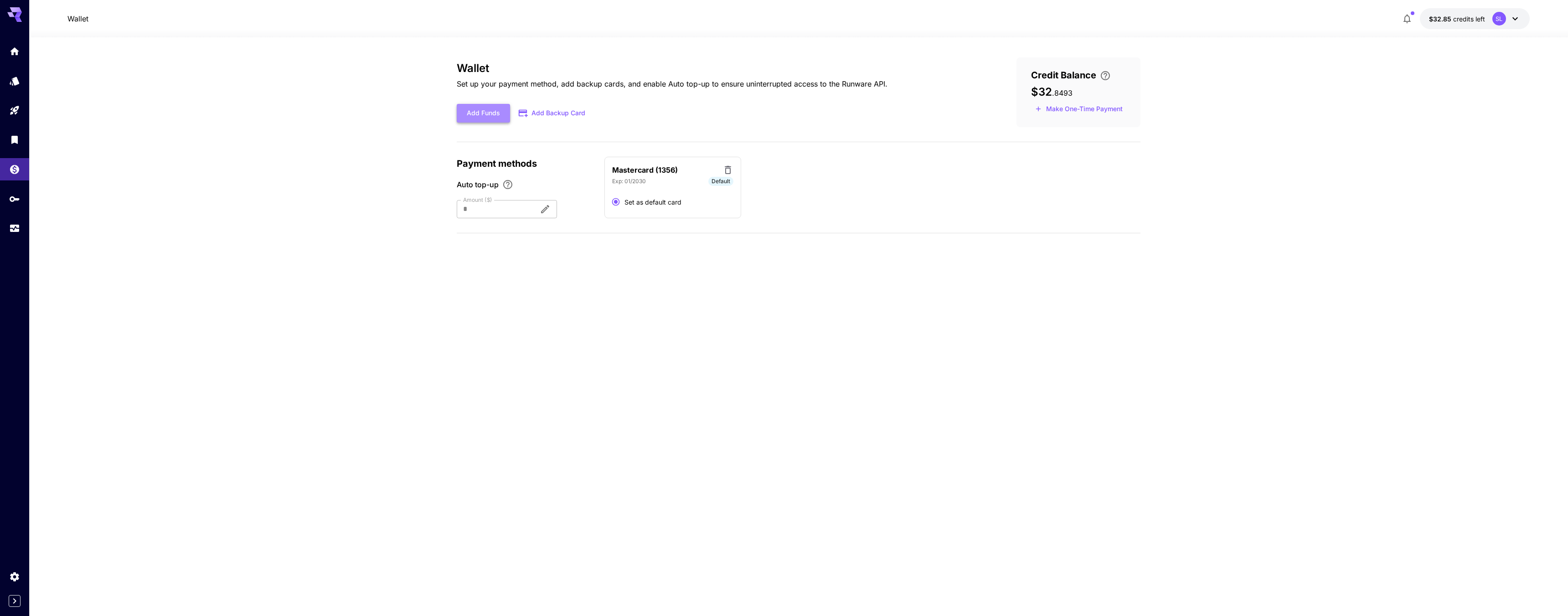
click at [498, 115] on button "Add Funds" at bounding box center [483, 113] width 54 height 19
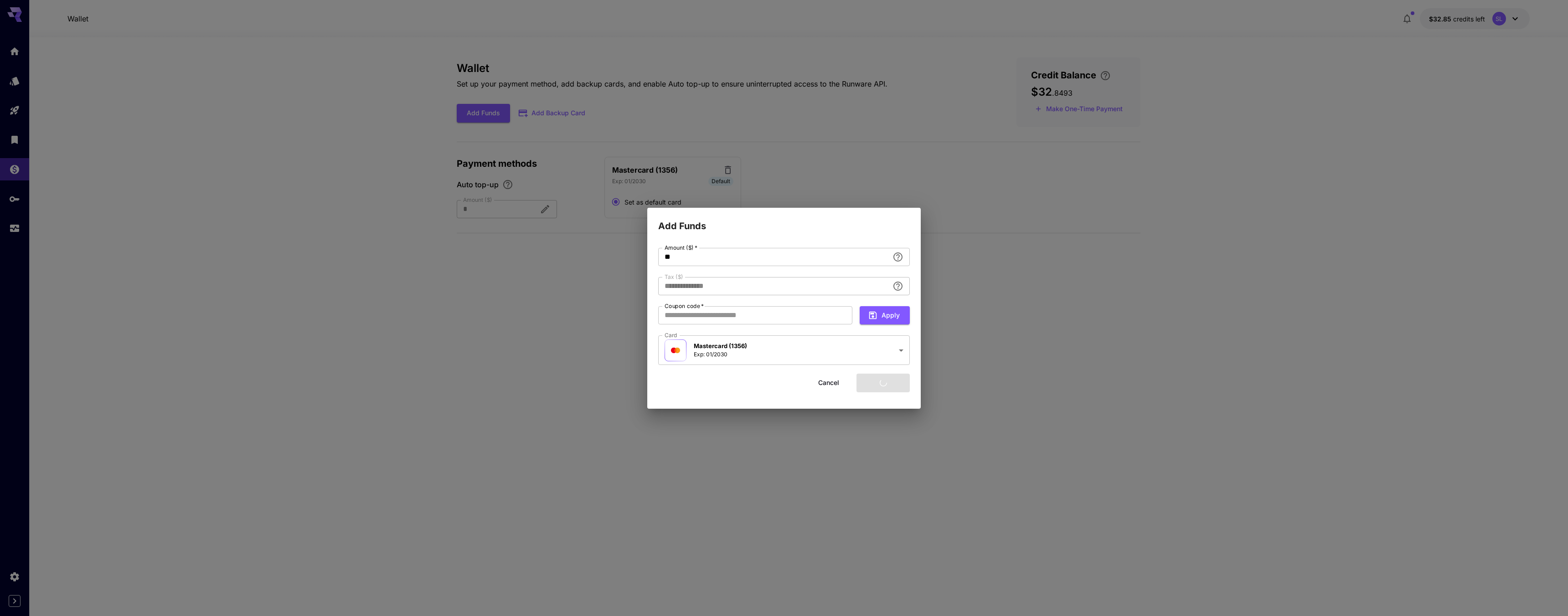
type input "****"
drag, startPoint x: 670, startPoint y: 259, endPoint x: 656, endPoint y: 254, distance: 14.9
click at [656, 254] on div "**********" at bounding box center [783, 321] width 273 height 175
type input "**"
type input "****"
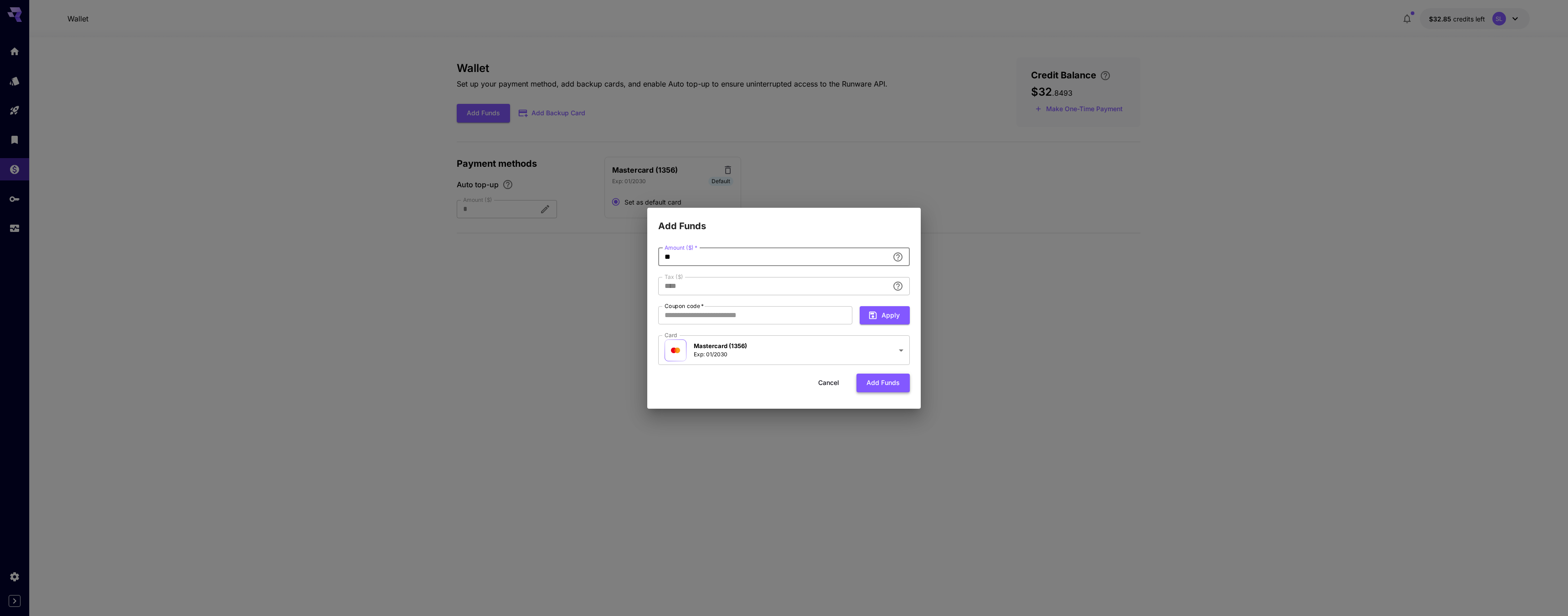
type input "**"
click at [880, 381] on button "Add funds" at bounding box center [883, 383] width 54 height 19
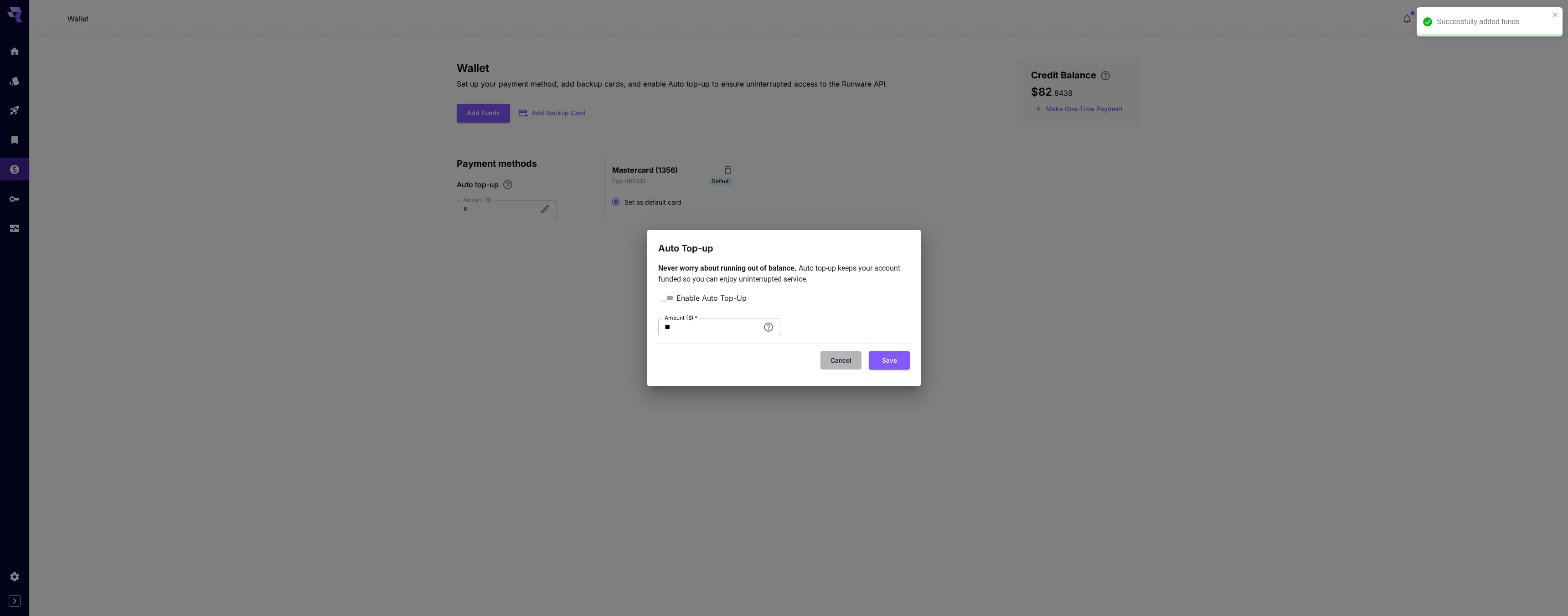
click at [836, 365] on button "Cancel" at bounding box center [841, 360] width 41 height 19
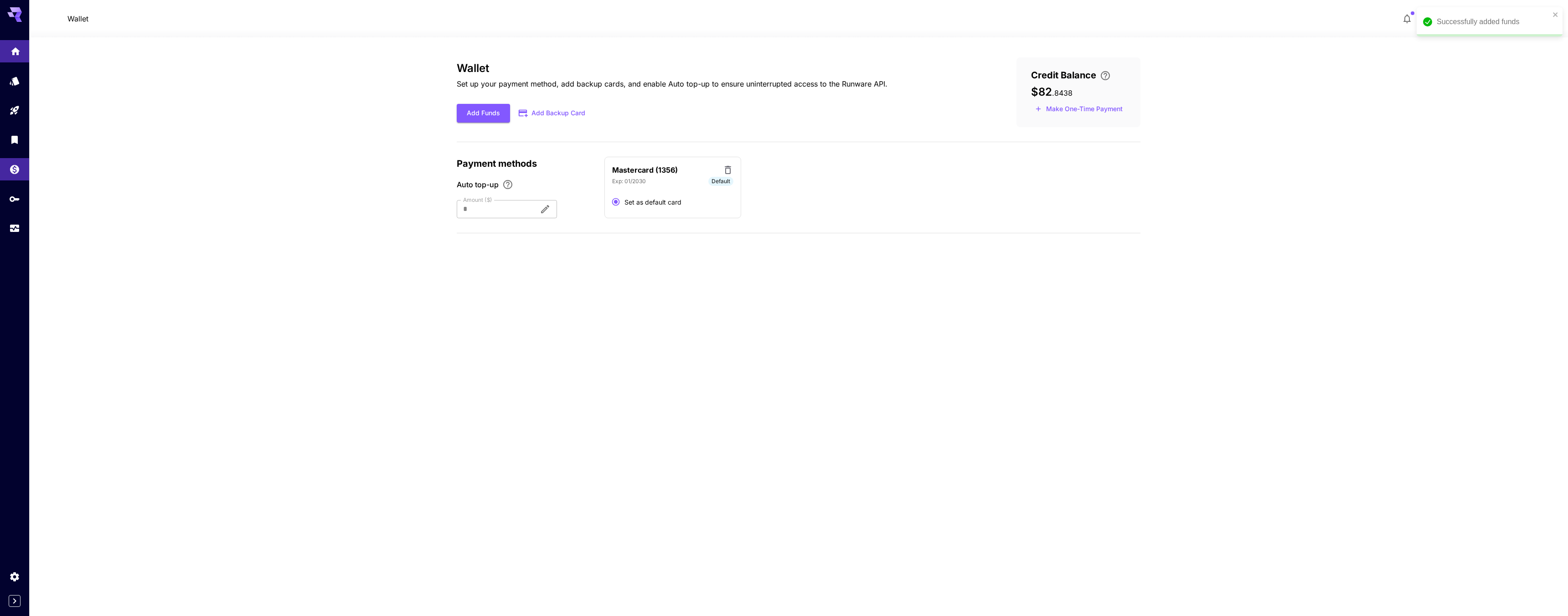
click at [12, 46] on icon "Home" at bounding box center [15, 49] width 11 height 11
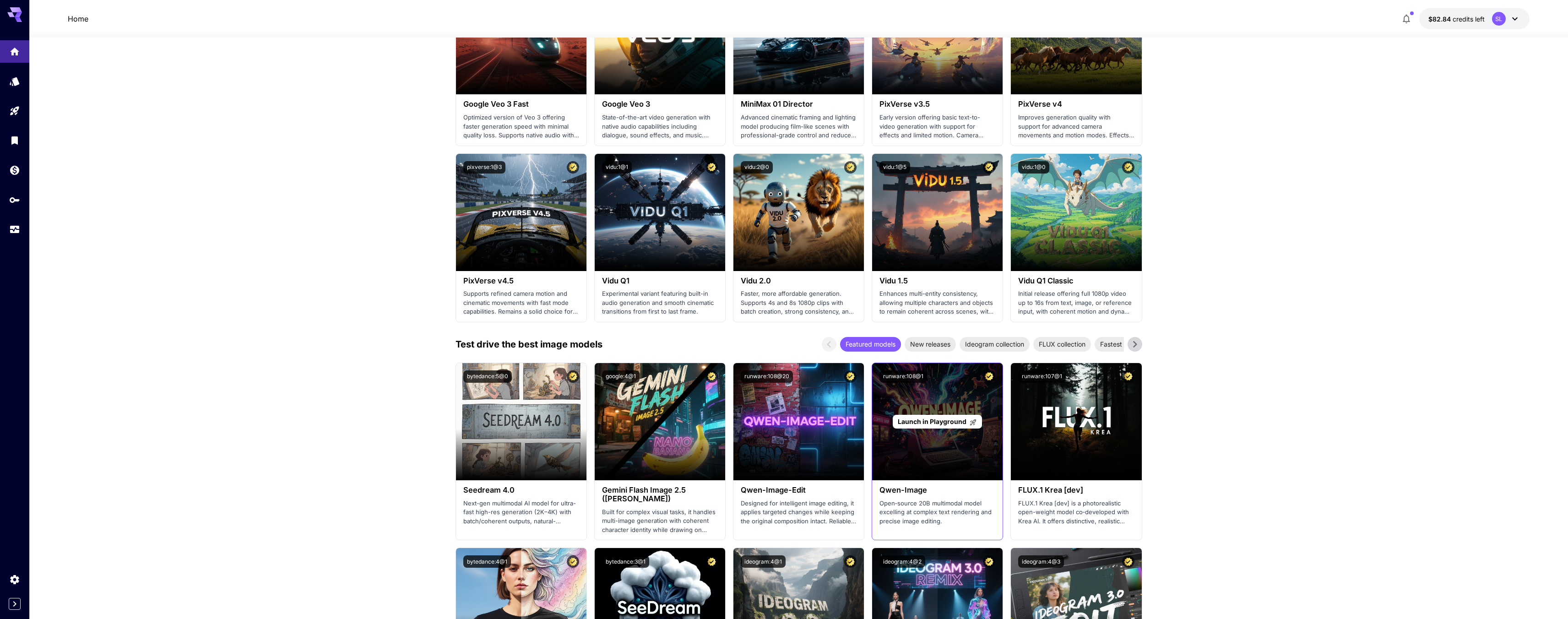
scroll to position [635, 0]
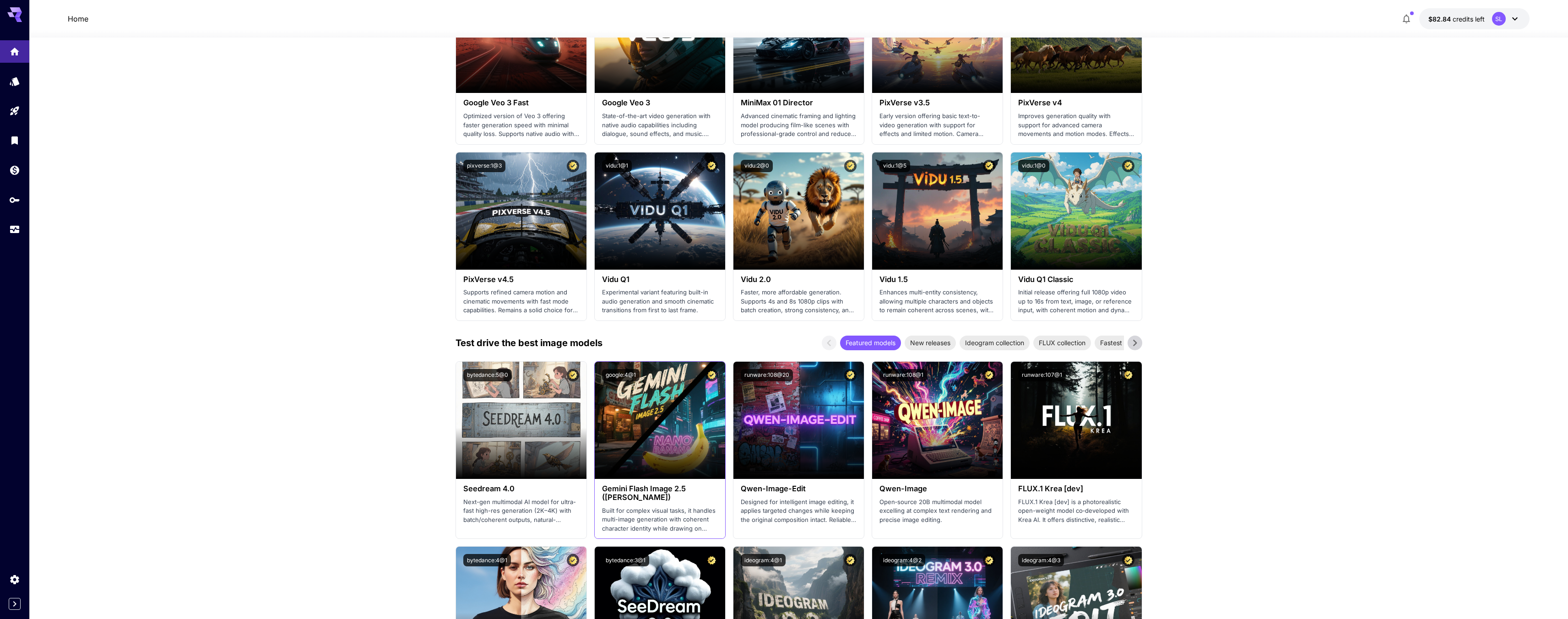
click at [674, 513] on p "Built for complex visual tasks, it handles multi-image generation with coherent…" at bounding box center [660, 520] width 116 height 27
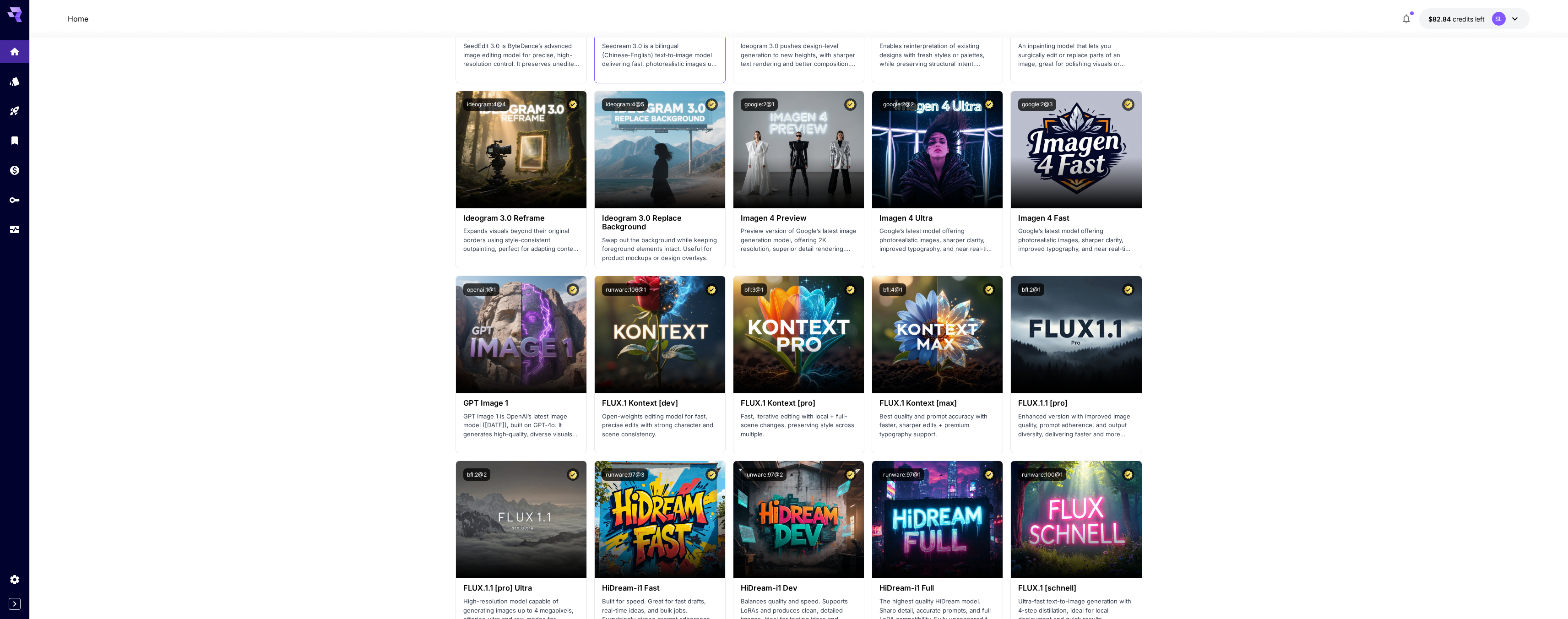
scroll to position [1471, 0]
